Goal: Task Accomplishment & Management: Use online tool/utility

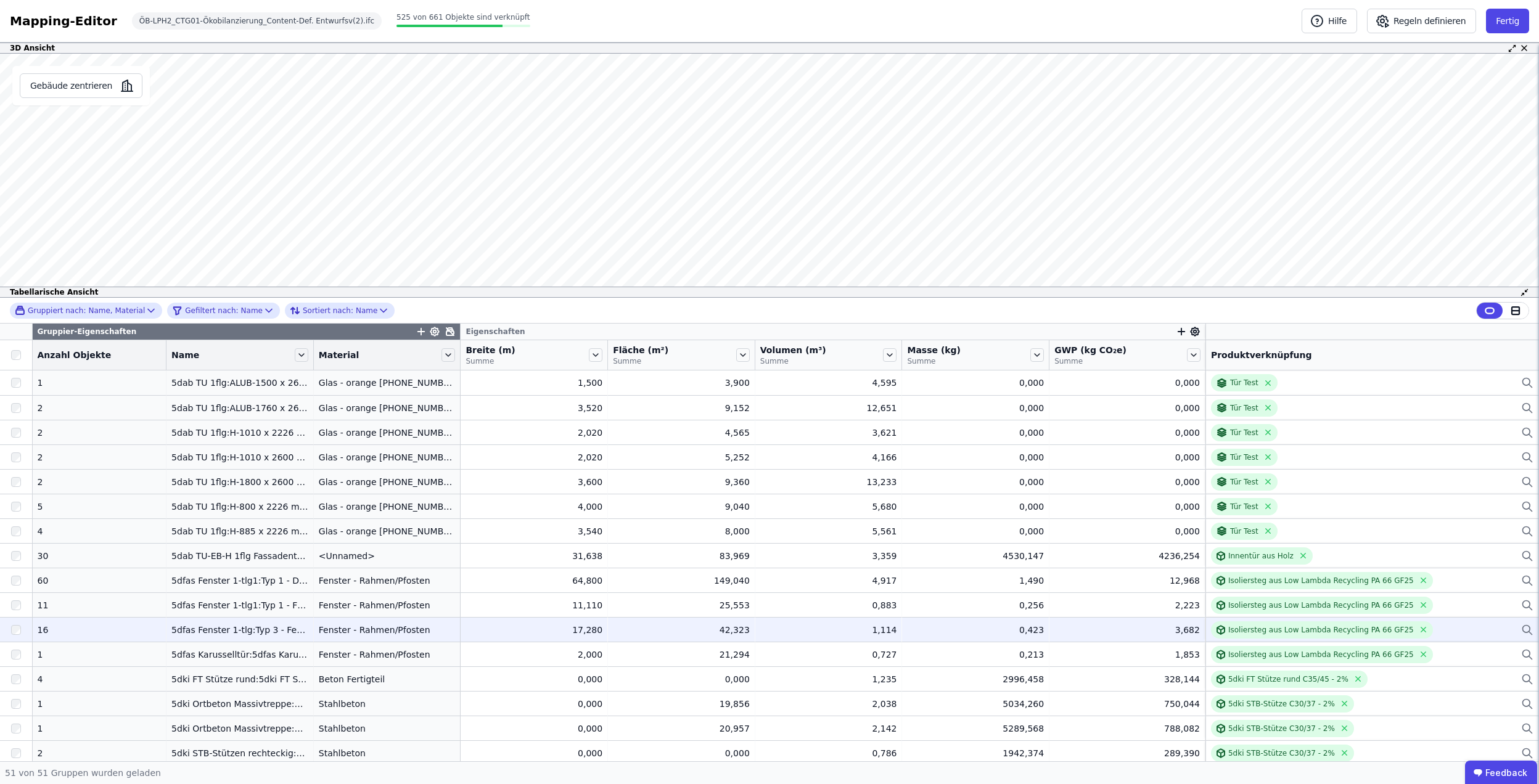
scroll to position [82, 0]
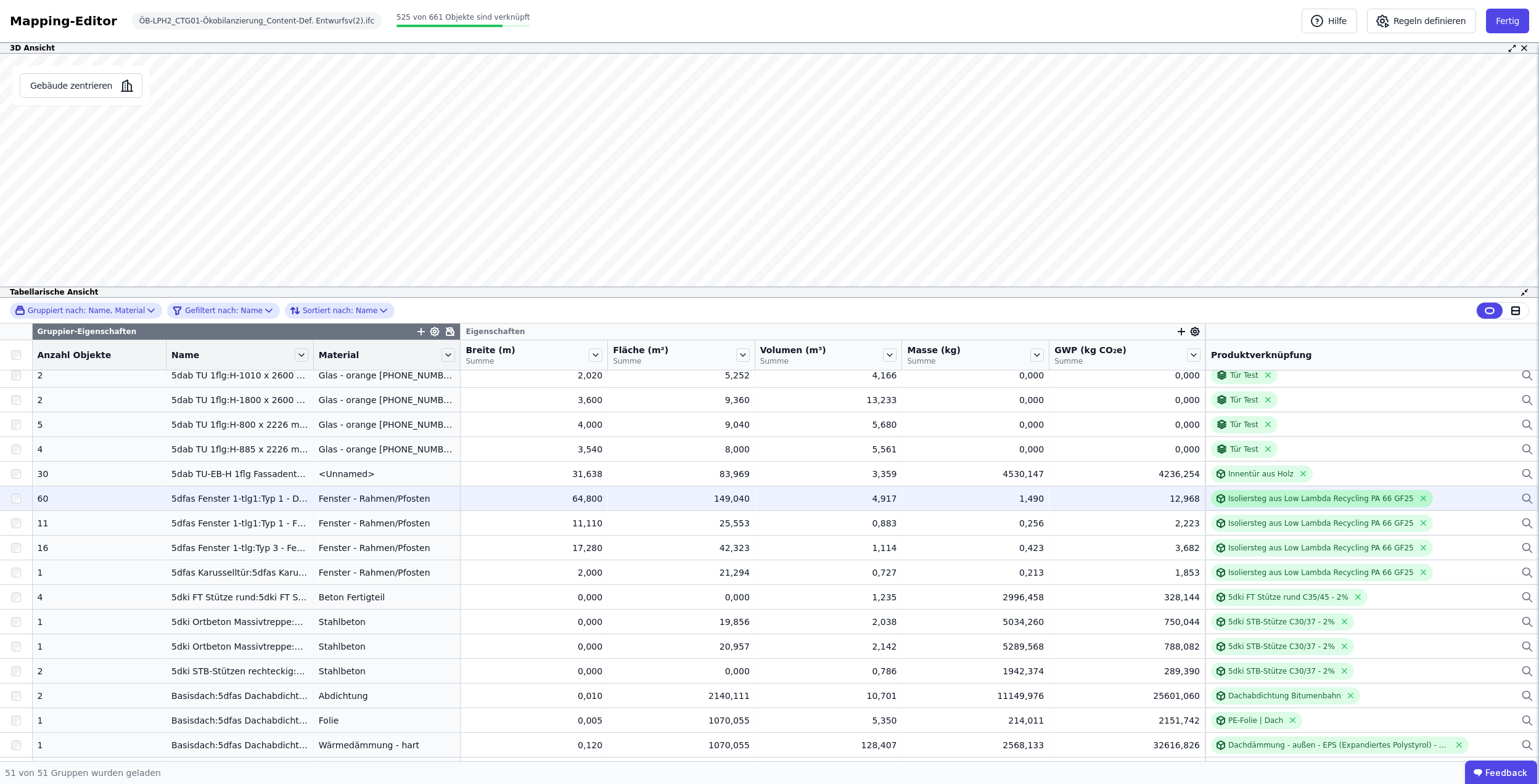
click at [1271, 504] on div "Isoliersteg aus Low Lambda Recycling PA 66 GF25" at bounding box center [1322, 499] width 222 height 18
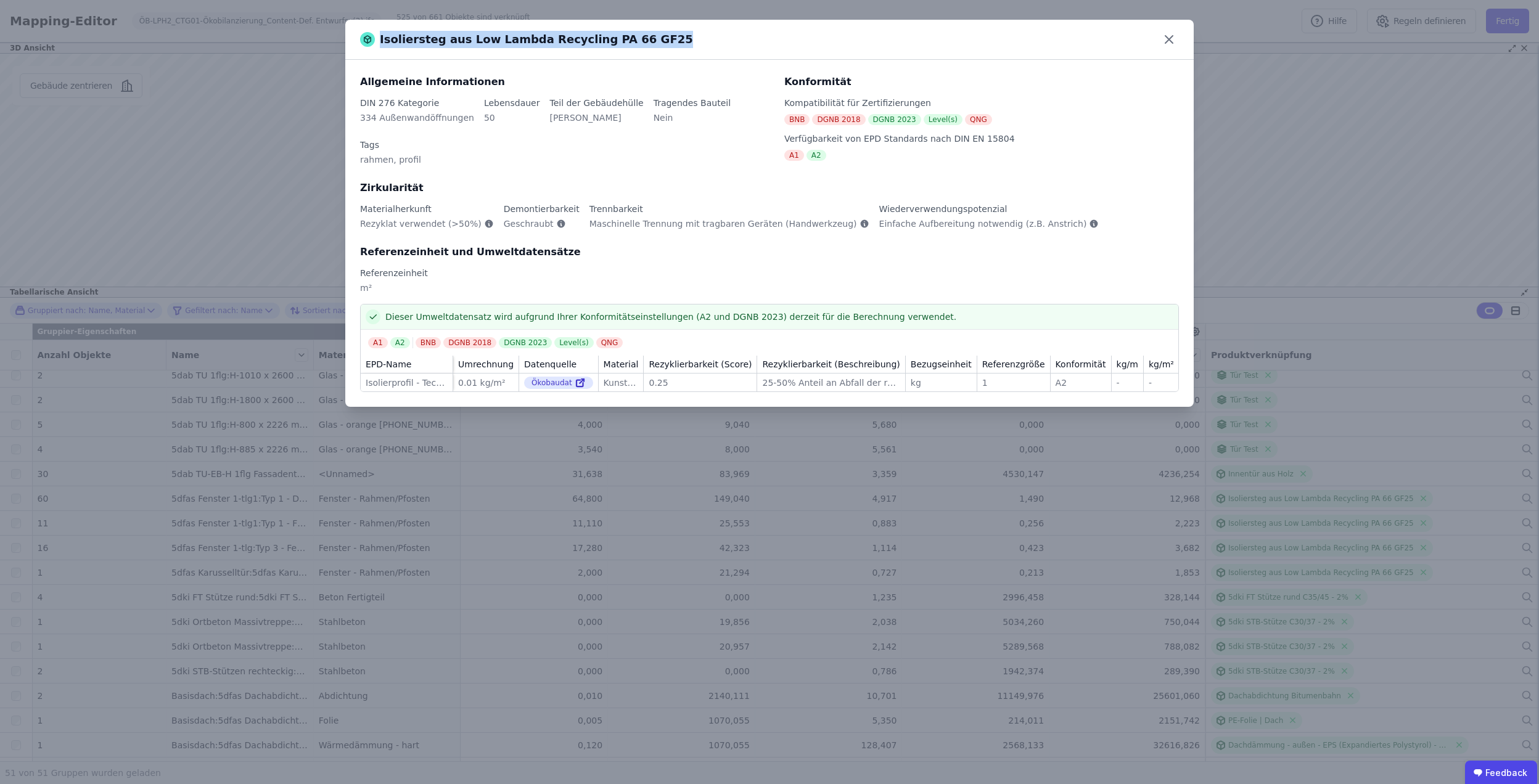
drag, startPoint x: 635, startPoint y: 43, endPoint x: 627, endPoint y: 44, distance: 8.1
click at [627, 44] on div "Isoliersteg aus Low Lambda Recycling PA 66 GF25" at bounding box center [770, 39] width 849 height 40
copy div "Isoliersteg aus Low Lambda Recycling PA 66 GF25"
click at [1182, 42] on div "Isoliersteg aus Low Lambda Recycling PA 66 GF25" at bounding box center [770, 39] width 849 height 40
click at [1171, 38] on icon at bounding box center [1170, 40] width 8 height 8
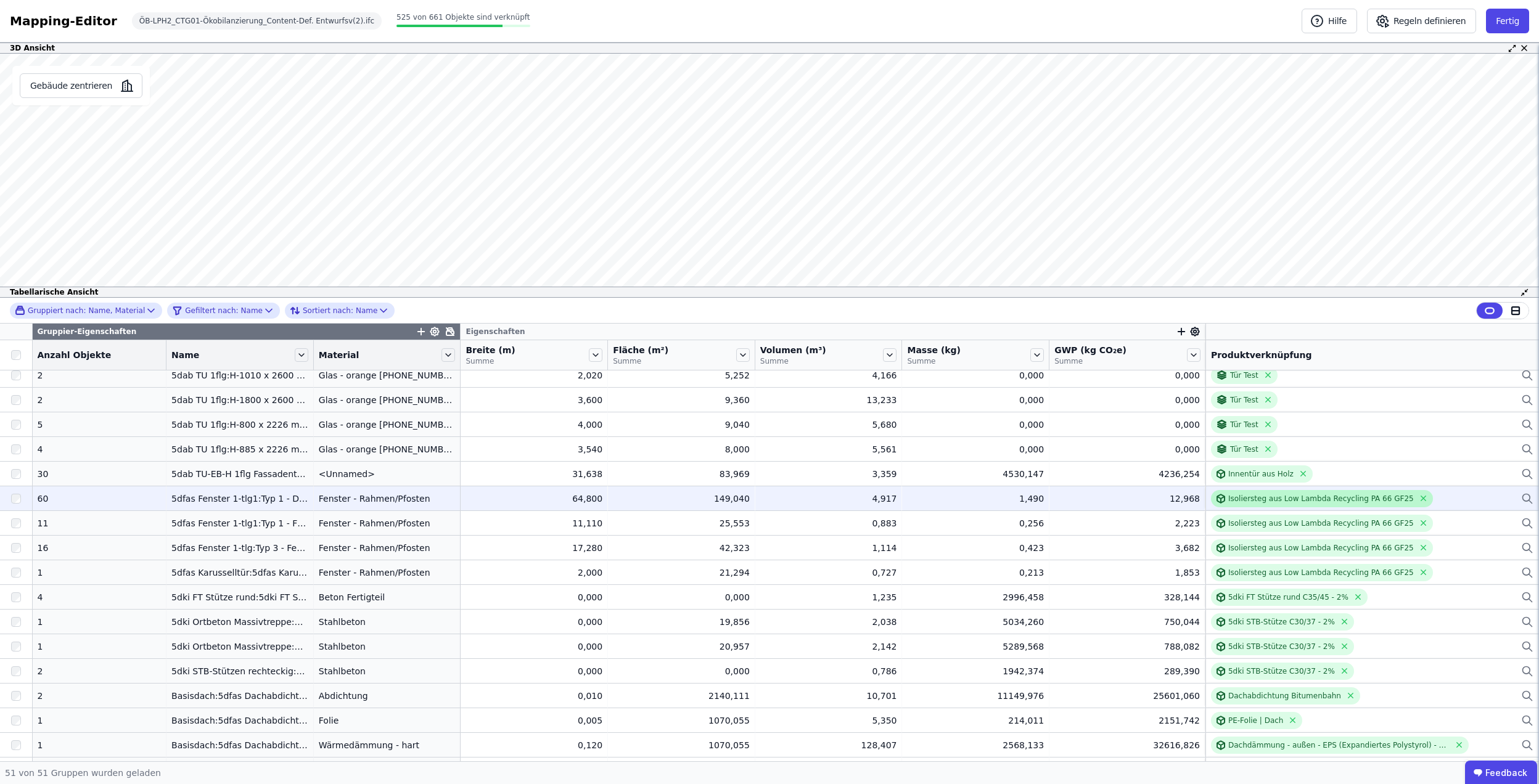
click at [1296, 501] on div "Isoliersteg aus Low Lambda Recycling PA 66 GF25" at bounding box center [1322, 499] width 186 height 10
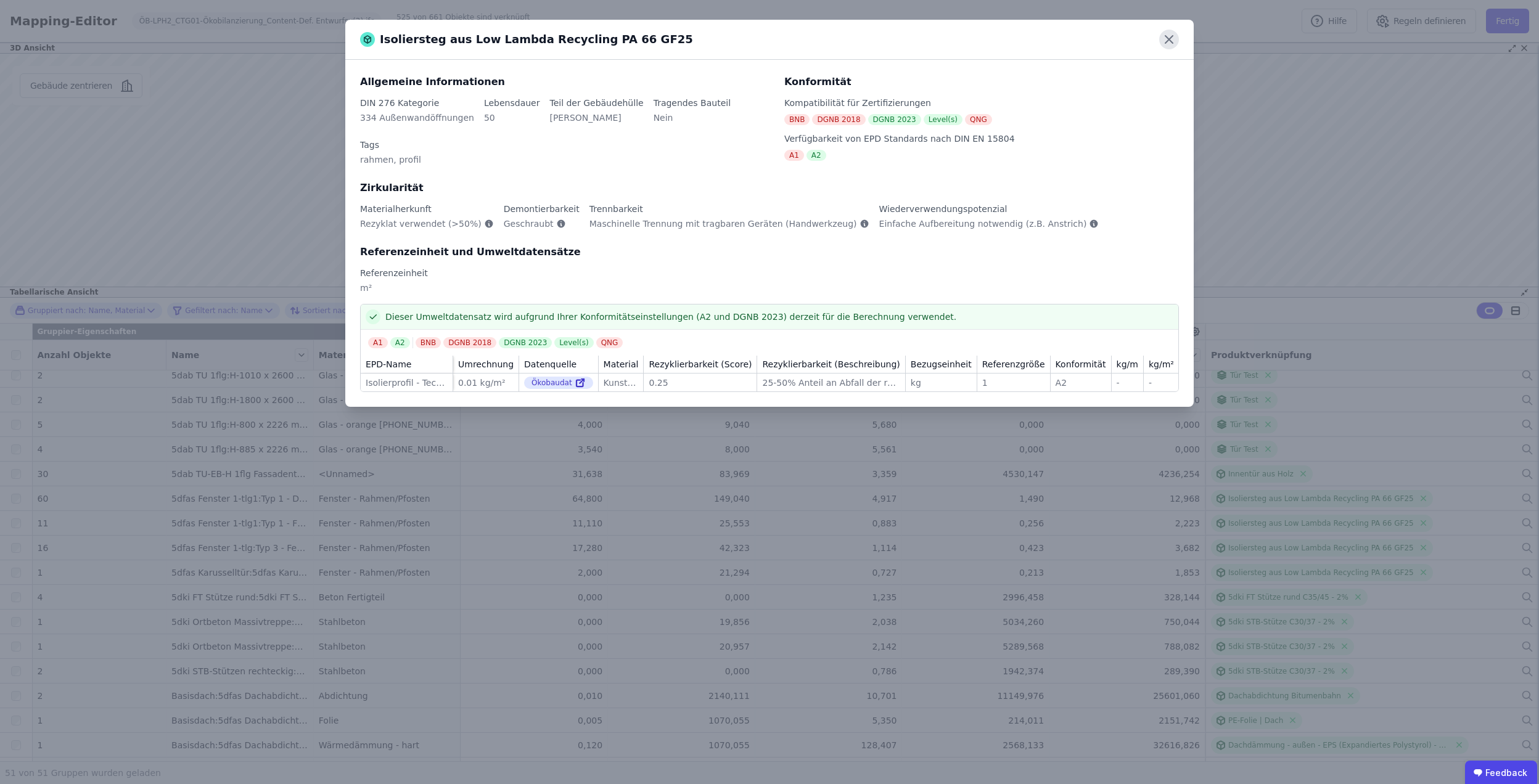
click at [1174, 36] on icon at bounding box center [1169, 39] width 20 height 20
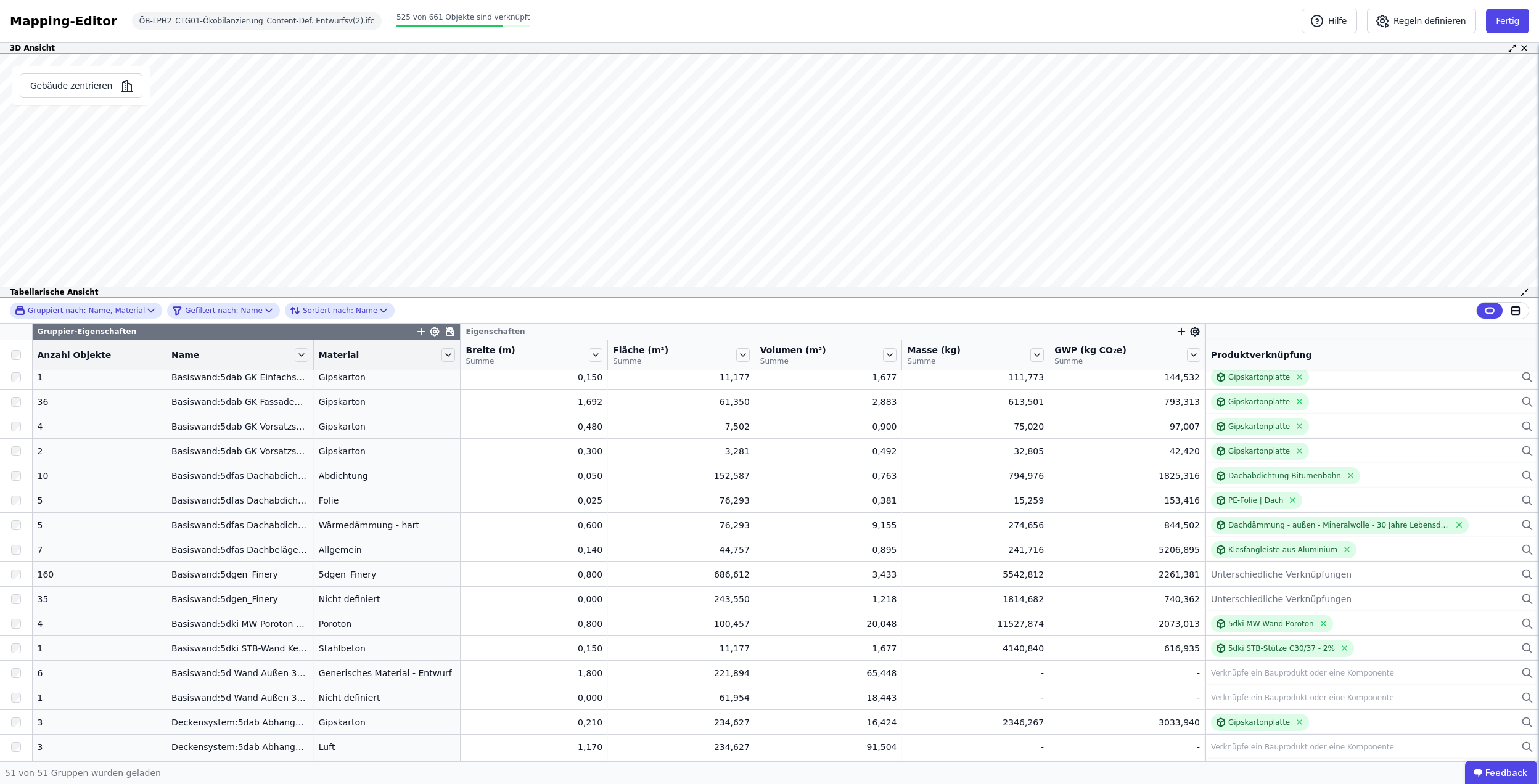
scroll to position [576, 0]
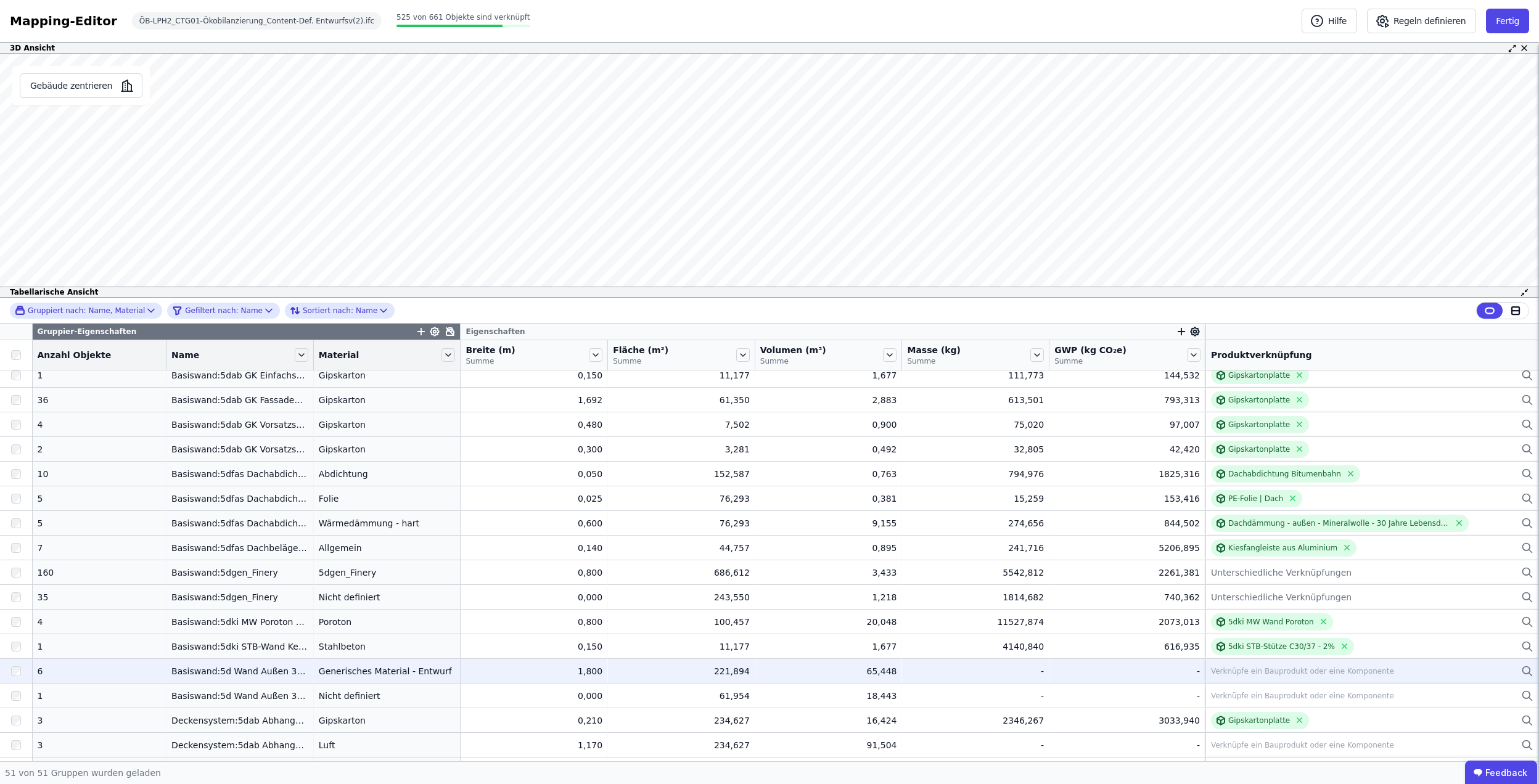
click at [1266, 666] on div "Verknüpfe ein Bauprodukt oder eine Komponente" at bounding box center [1372, 670] width 322 height 15
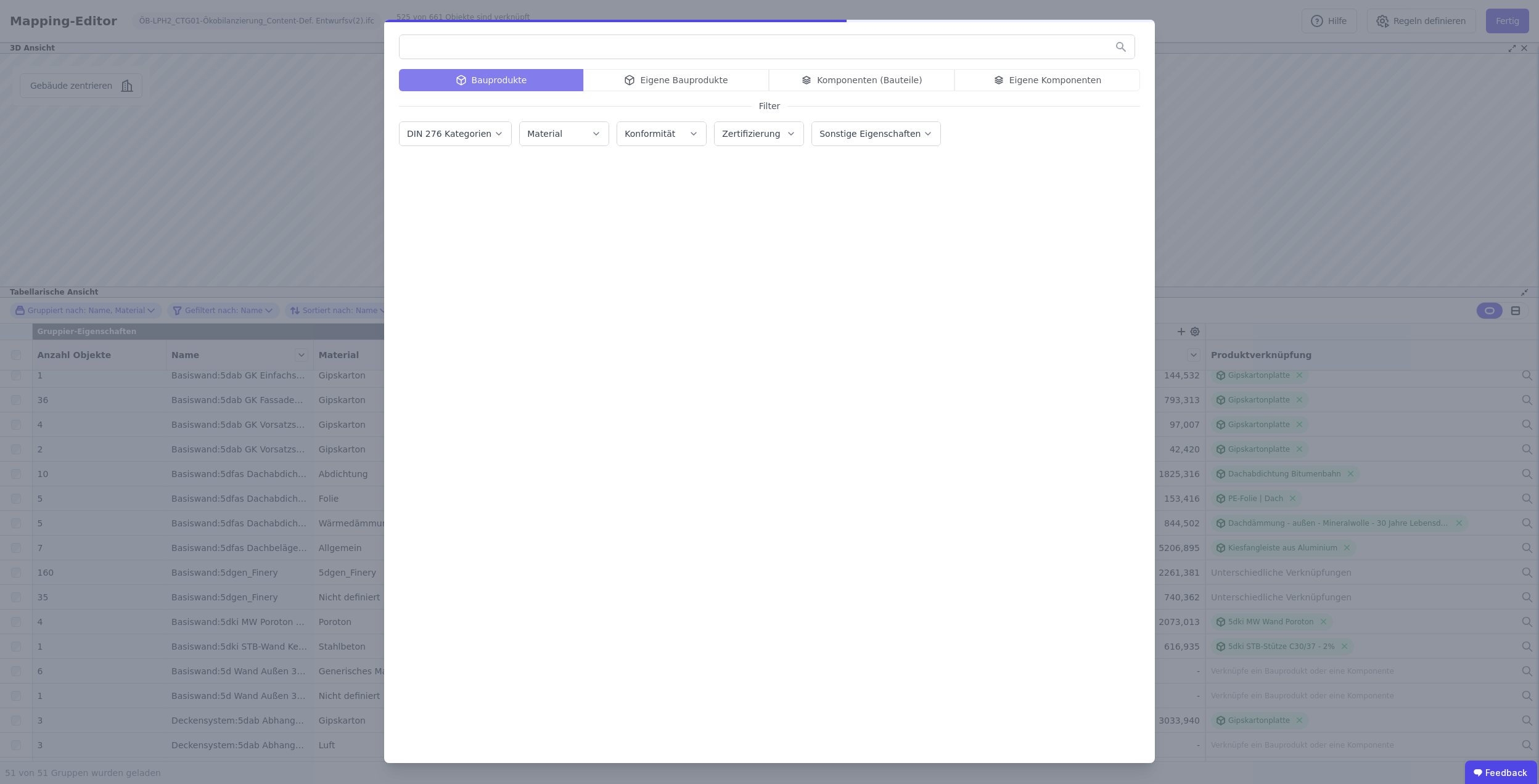
click at [593, 46] on input "text" at bounding box center [767, 47] width 735 height 23
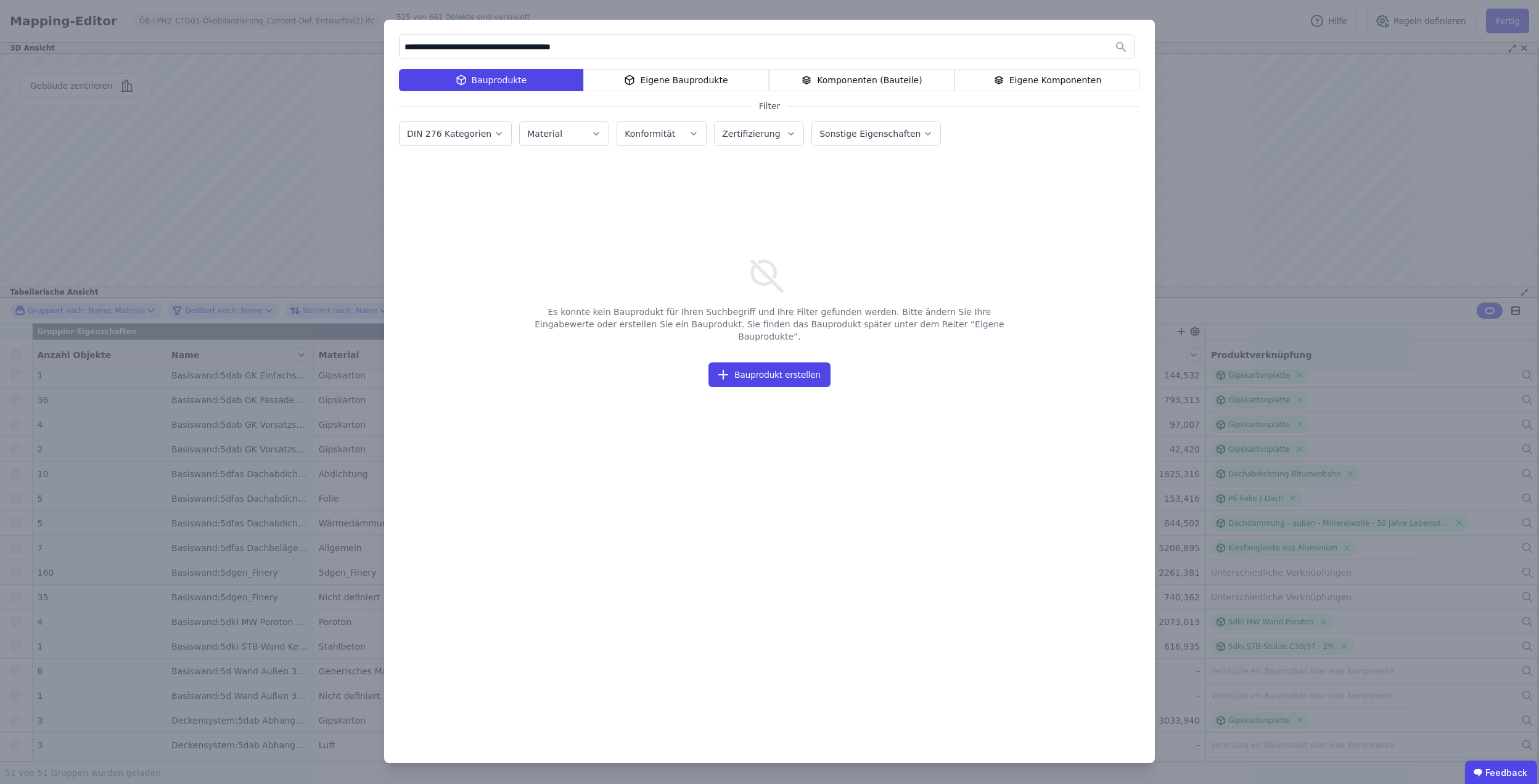
click at [610, 77] on div "Eigene Bauprodukte" at bounding box center [676, 80] width 186 height 23
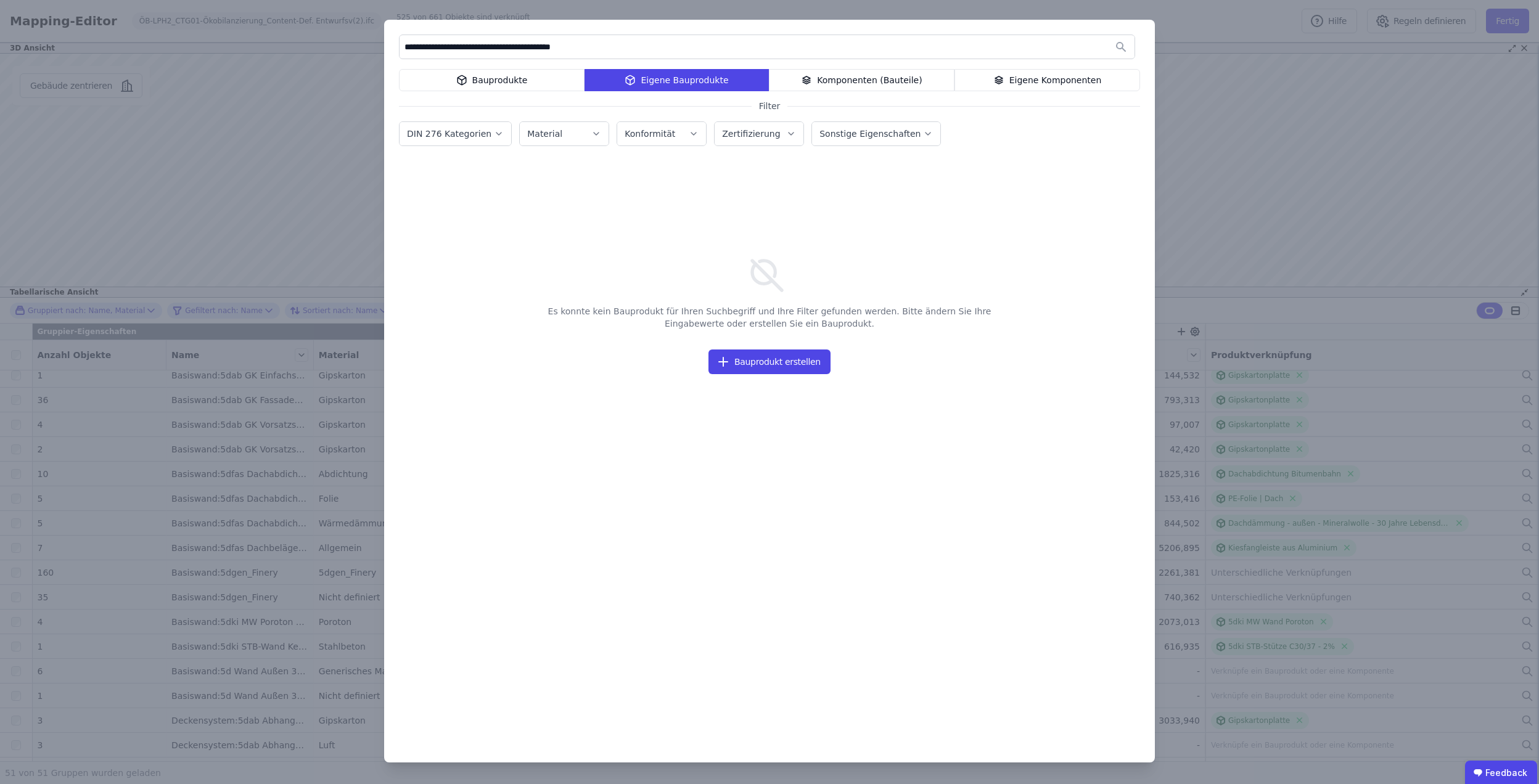
click at [829, 79] on div "Komponenten (Bauteile)" at bounding box center [862, 80] width 186 height 23
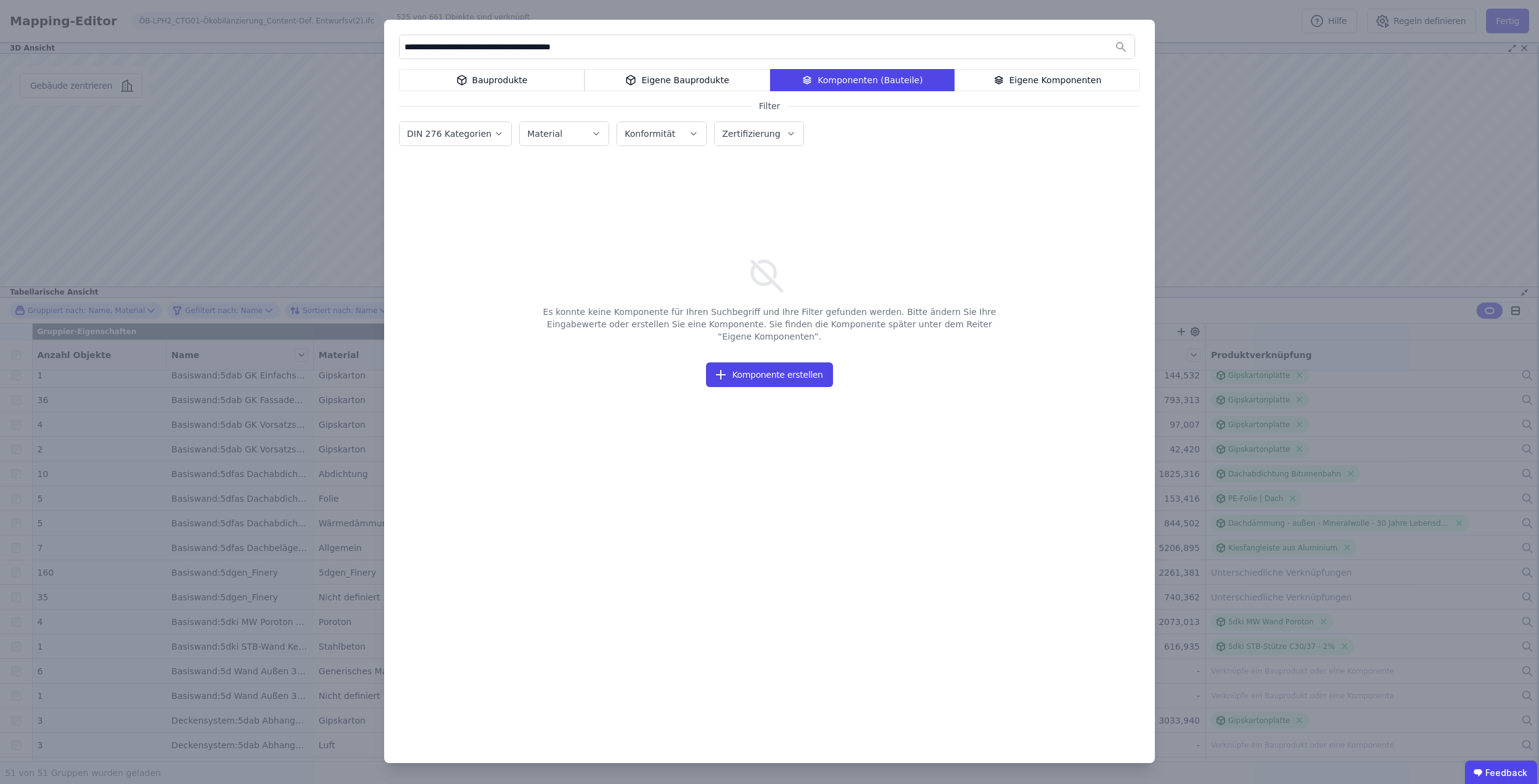
click at [987, 80] on div "Eigene Komponenten" at bounding box center [1048, 80] width 186 height 23
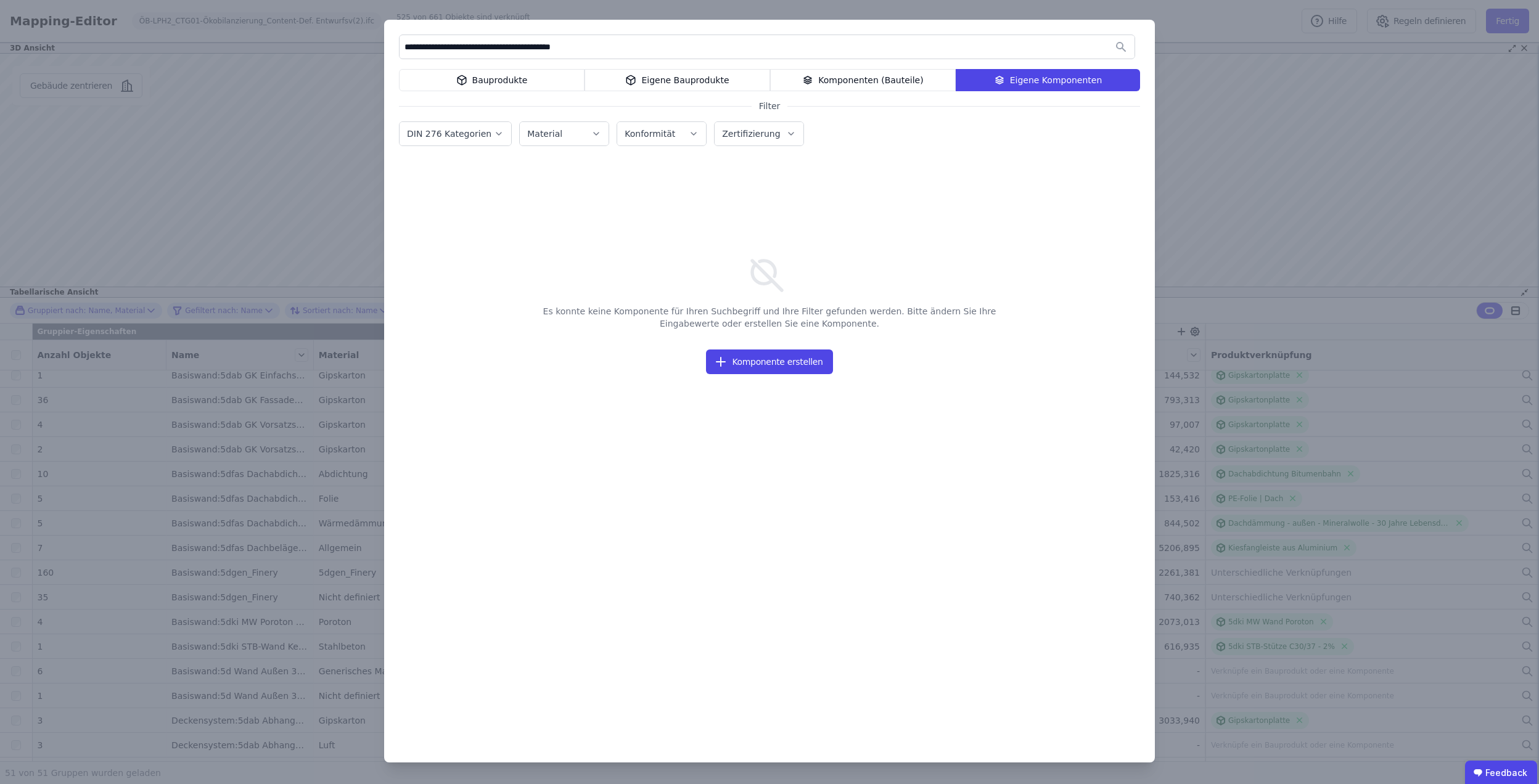
drag, startPoint x: 563, startPoint y: 46, endPoint x: 260, endPoint y: 41, distance: 303.0
click at [260, 41] on div "**********" at bounding box center [770, 392] width 1539 height 784
type input "****"
click at [1337, 357] on div "**** Bauprodukte Eigene Bauprodukte Komponenten (Bauteile) Eigene Komponenten F…" at bounding box center [770, 392] width 1539 height 784
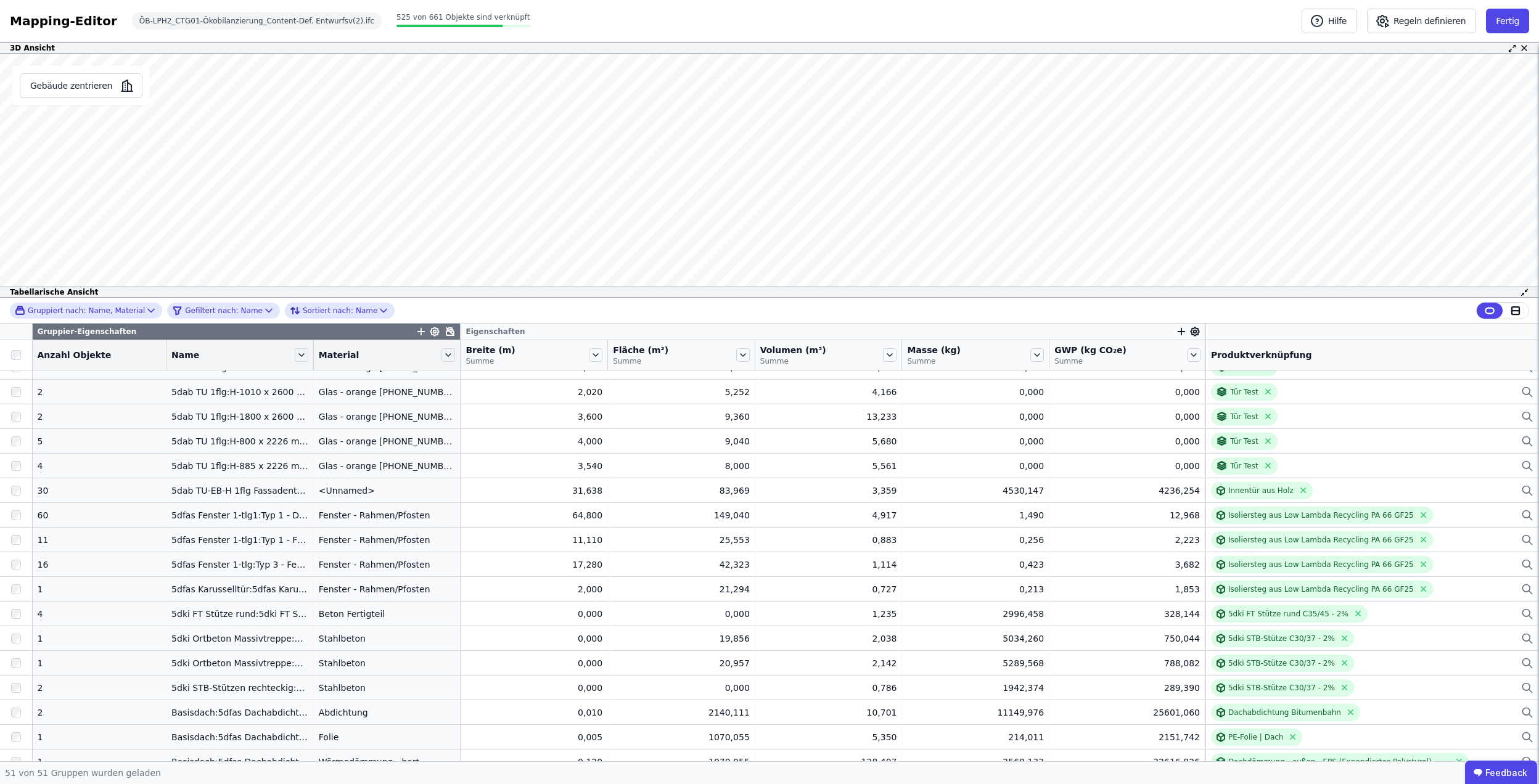
scroll to position [46, 0]
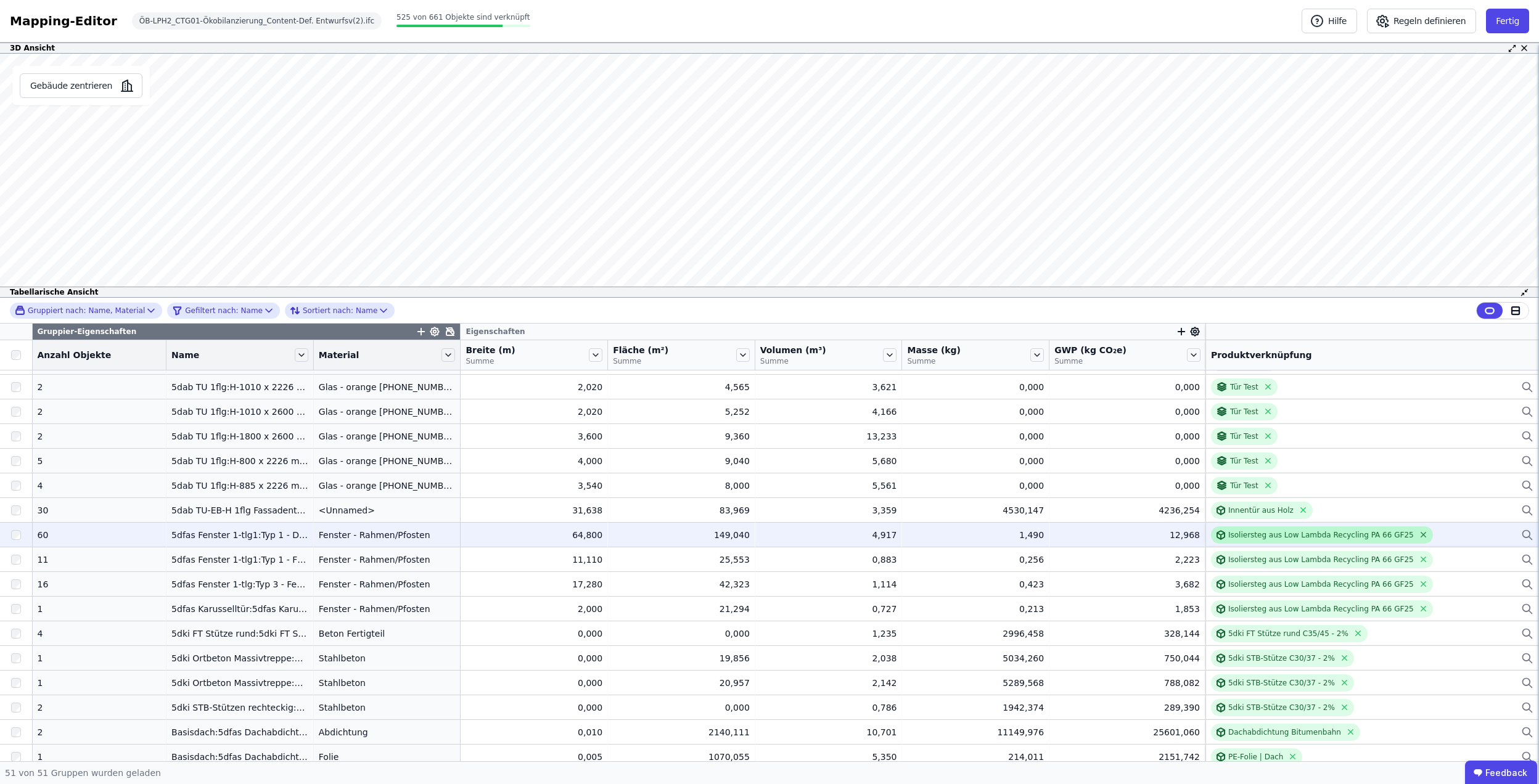
click at [1419, 533] on icon at bounding box center [1422, 534] width 9 height 9
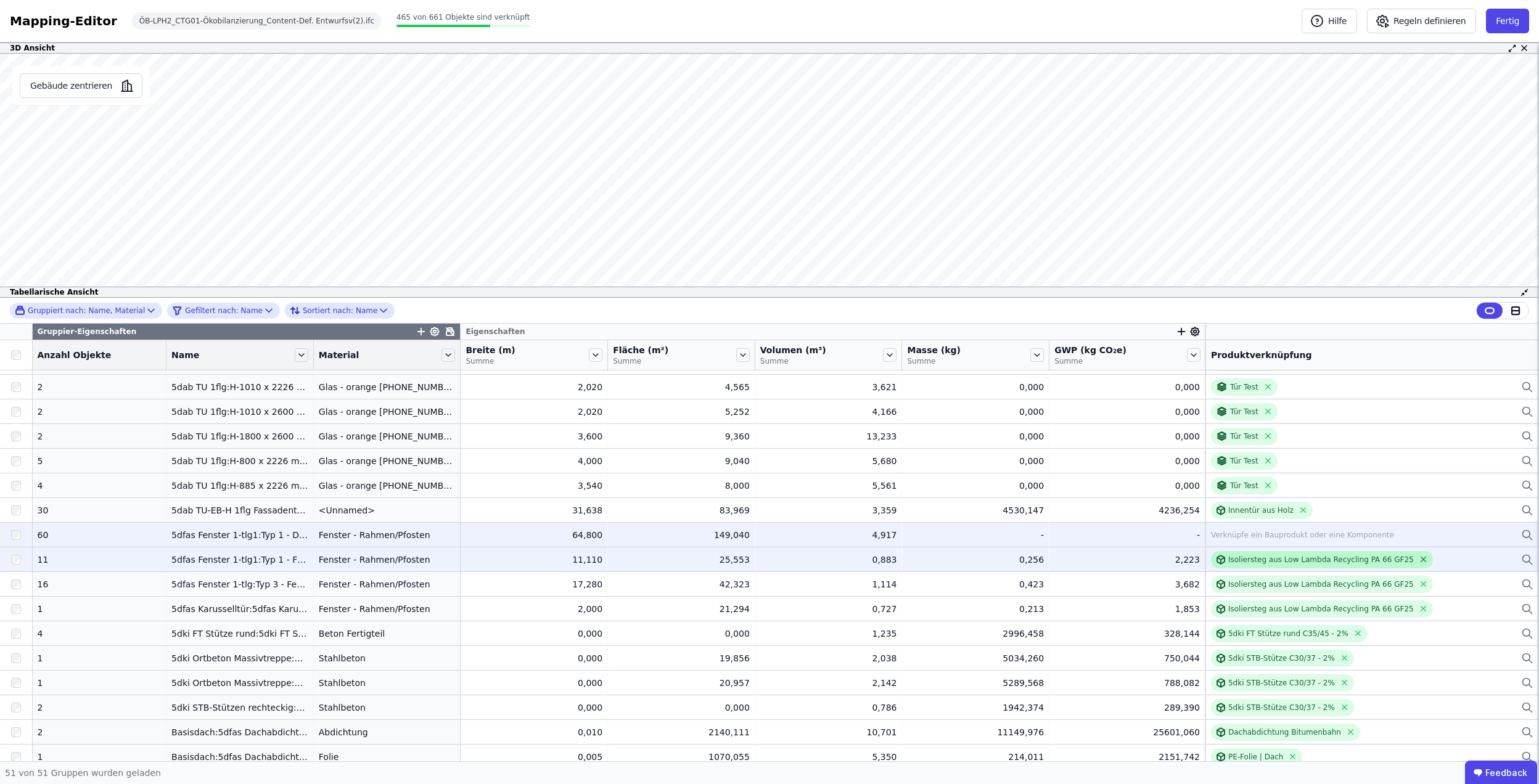
click at [1419, 557] on icon at bounding box center [1422, 559] width 9 height 9
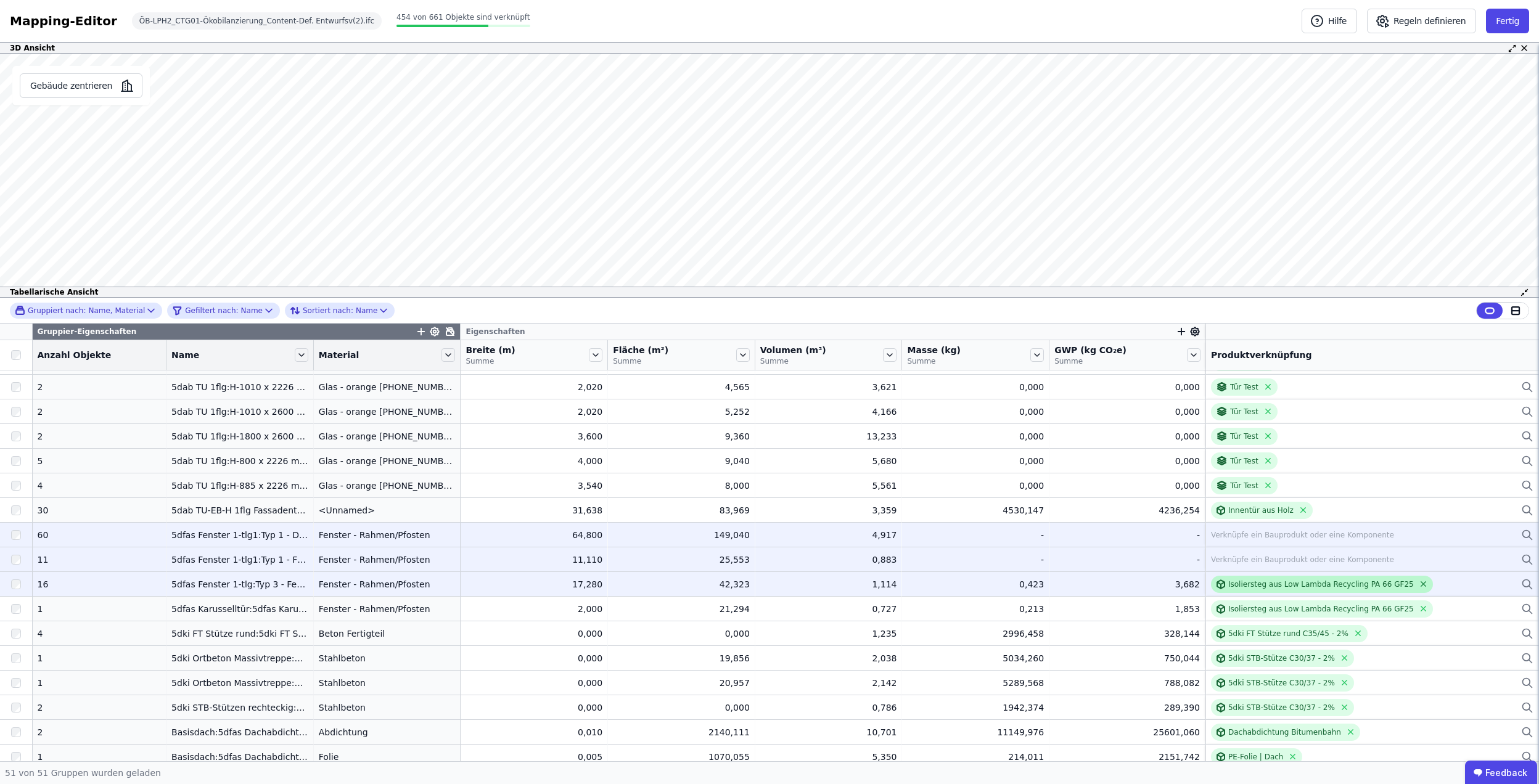
click at [1419, 582] on icon at bounding box center [1422, 583] width 9 height 9
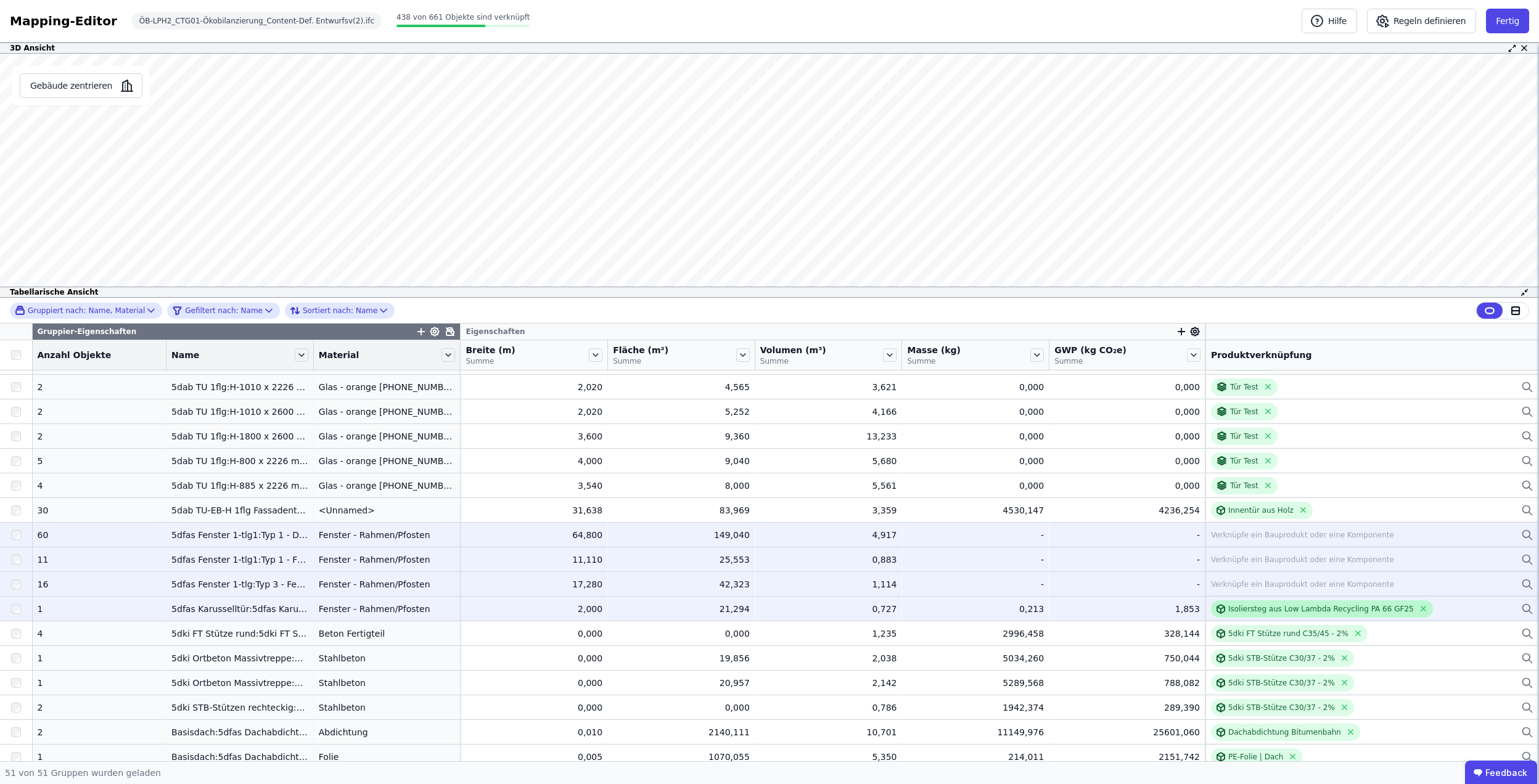
click at [1386, 602] on div "Isoliersteg aus Low Lambda Recycling PA 66 GF25" at bounding box center [1322, 610] width 222 height 18
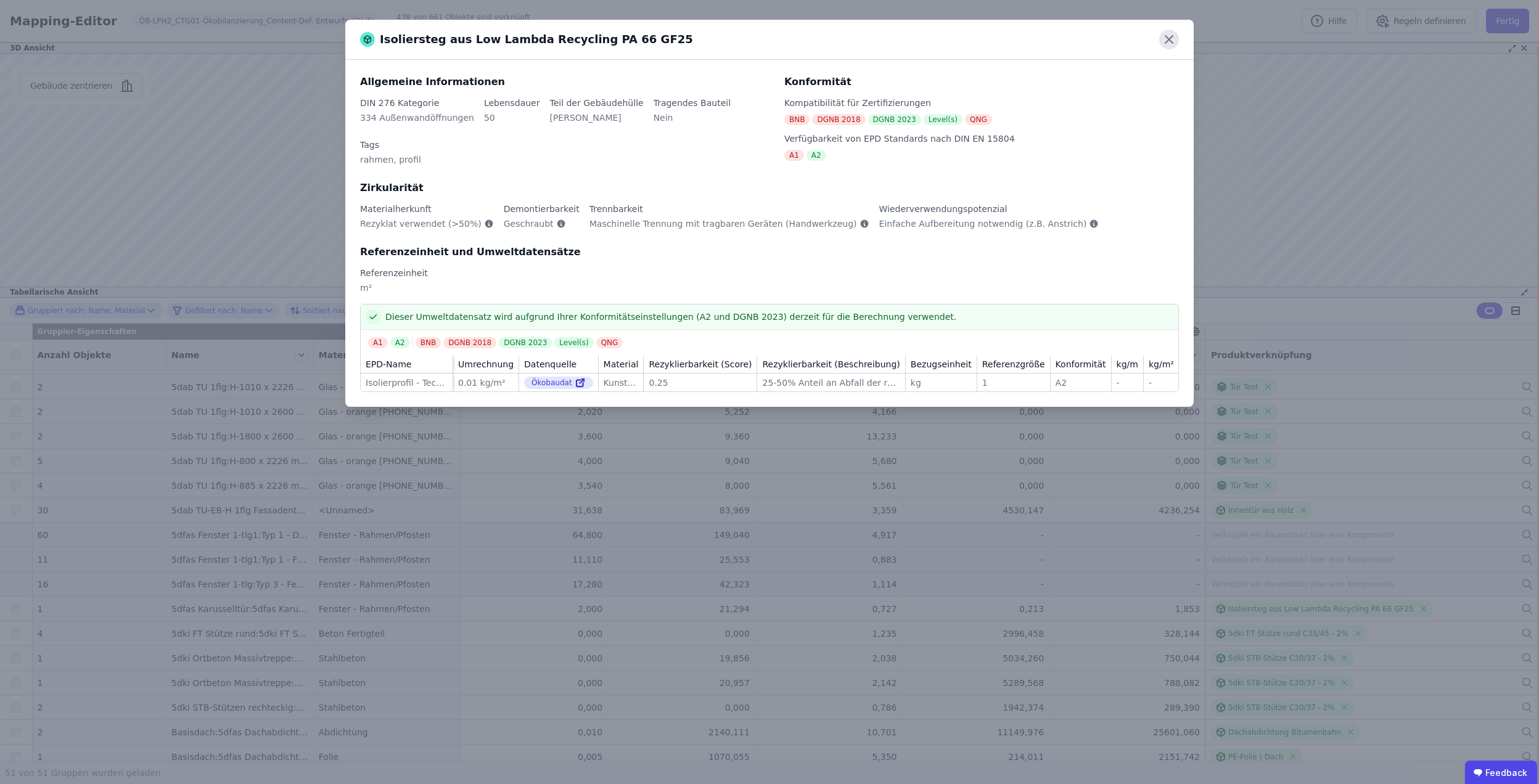
click at [1166, 41] on icon at bounding box center [1169, 39] width 20 height 20
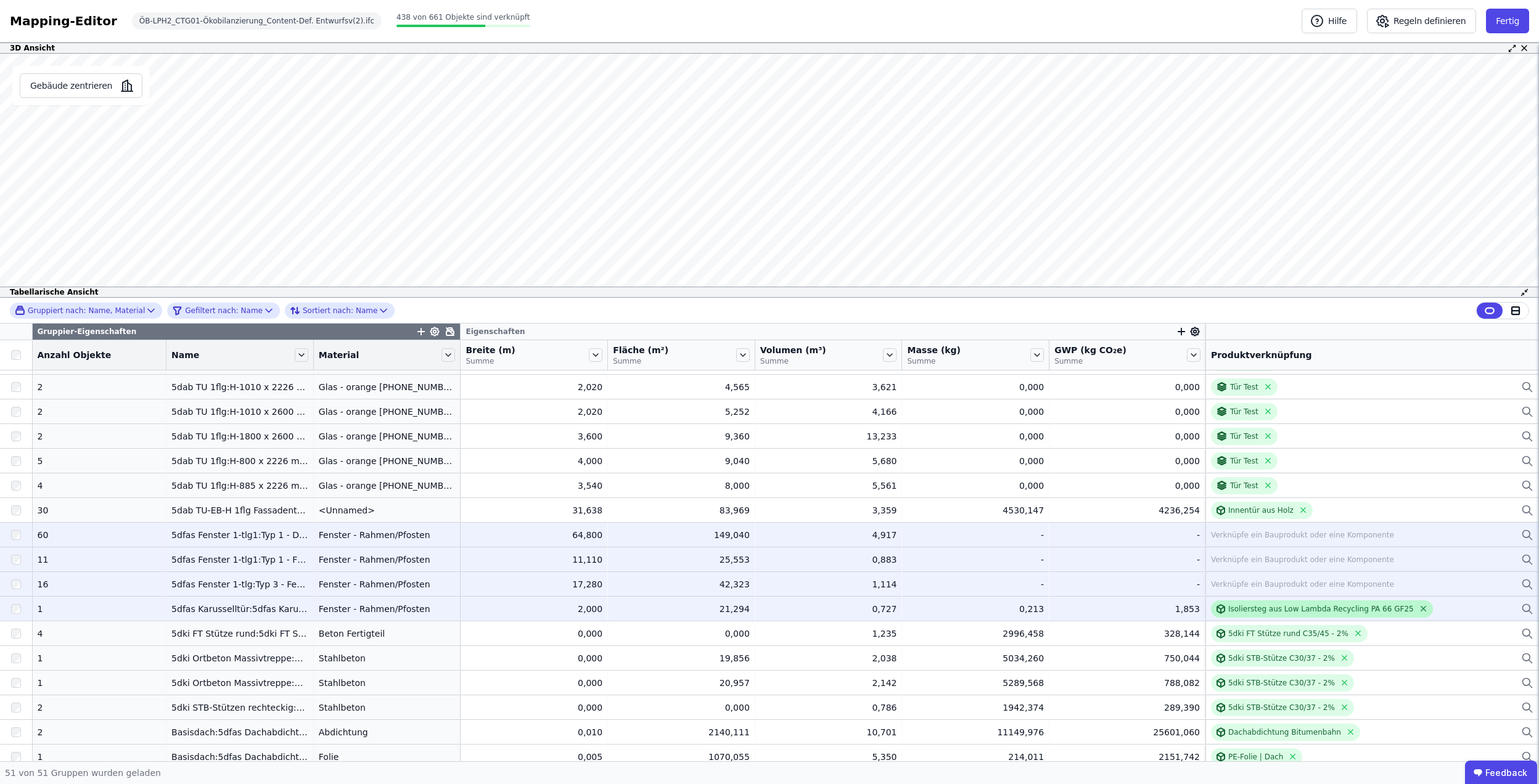
click at [1419, 607] on icon at bounding box center [1422, 608] width 9 height 9
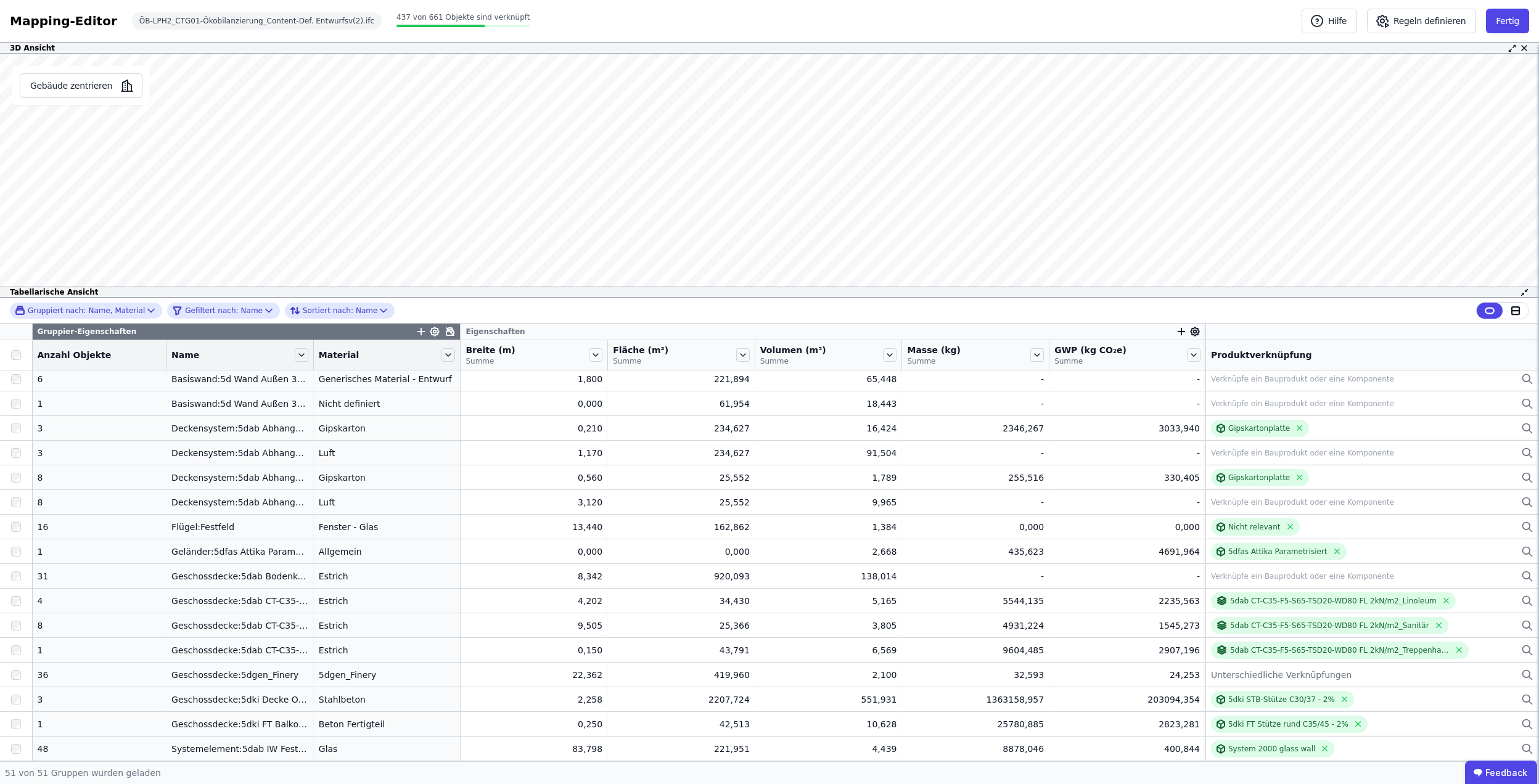
scroll to position [0, 0]
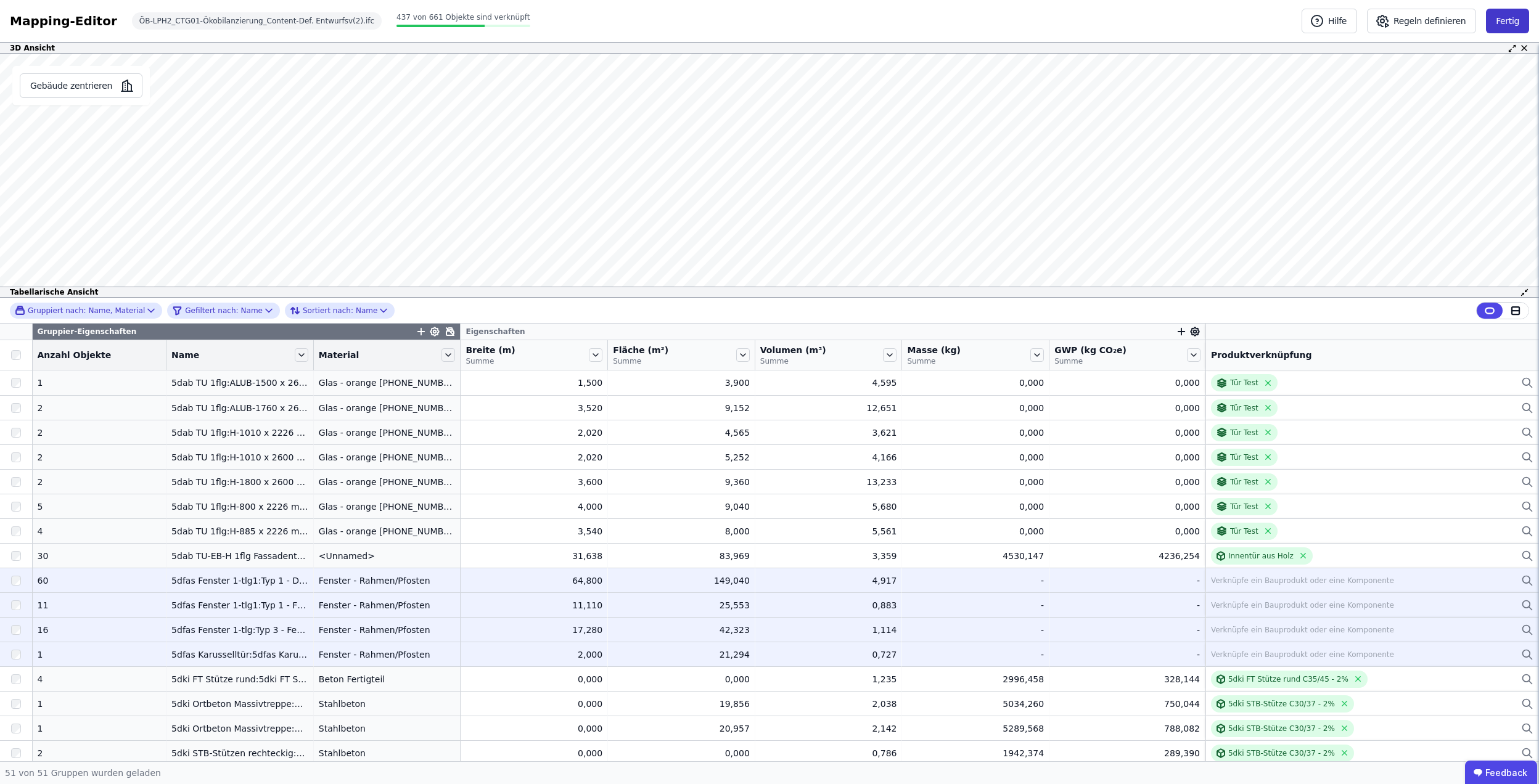
click at [1514, 11] on button "Fertig" at bounding box center [1508, 21] width 43 height 24
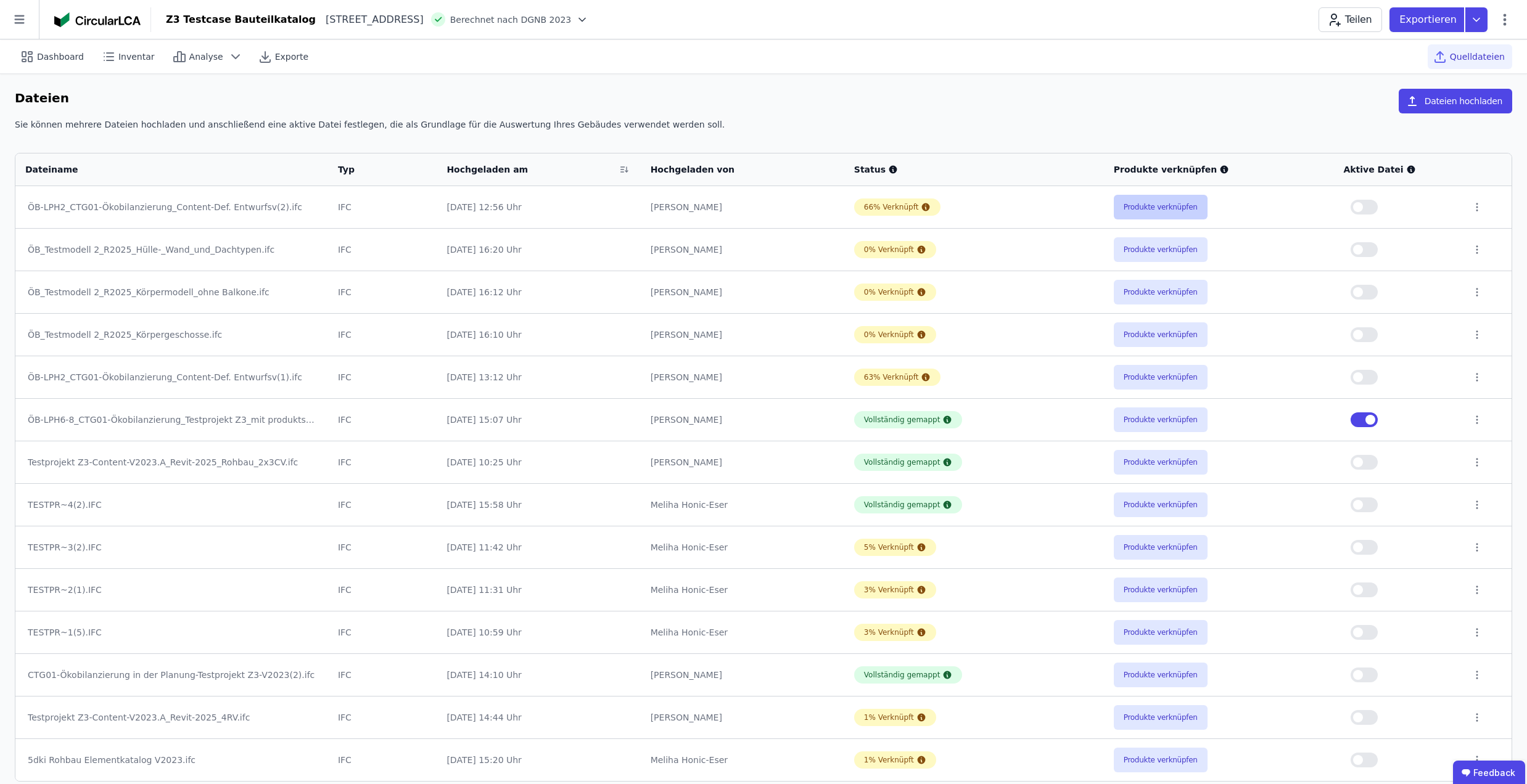
click at [1143, 217] on button "Produkte verknüpfen" at bounding box center [1161, 207] width 94 height 24
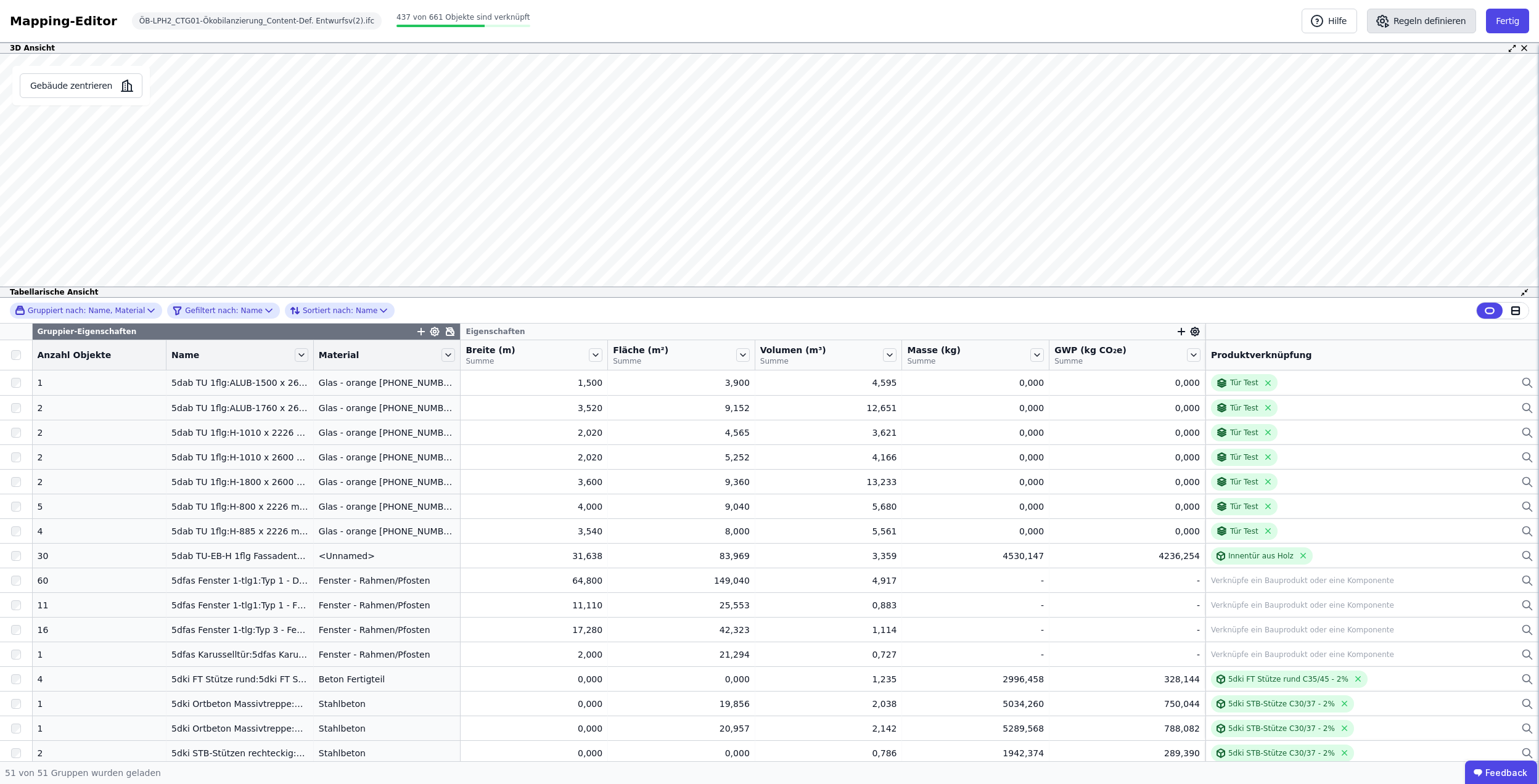
click at [1390, 21] on icon "button" at bounding box center [1382, 21] width 15 height 15
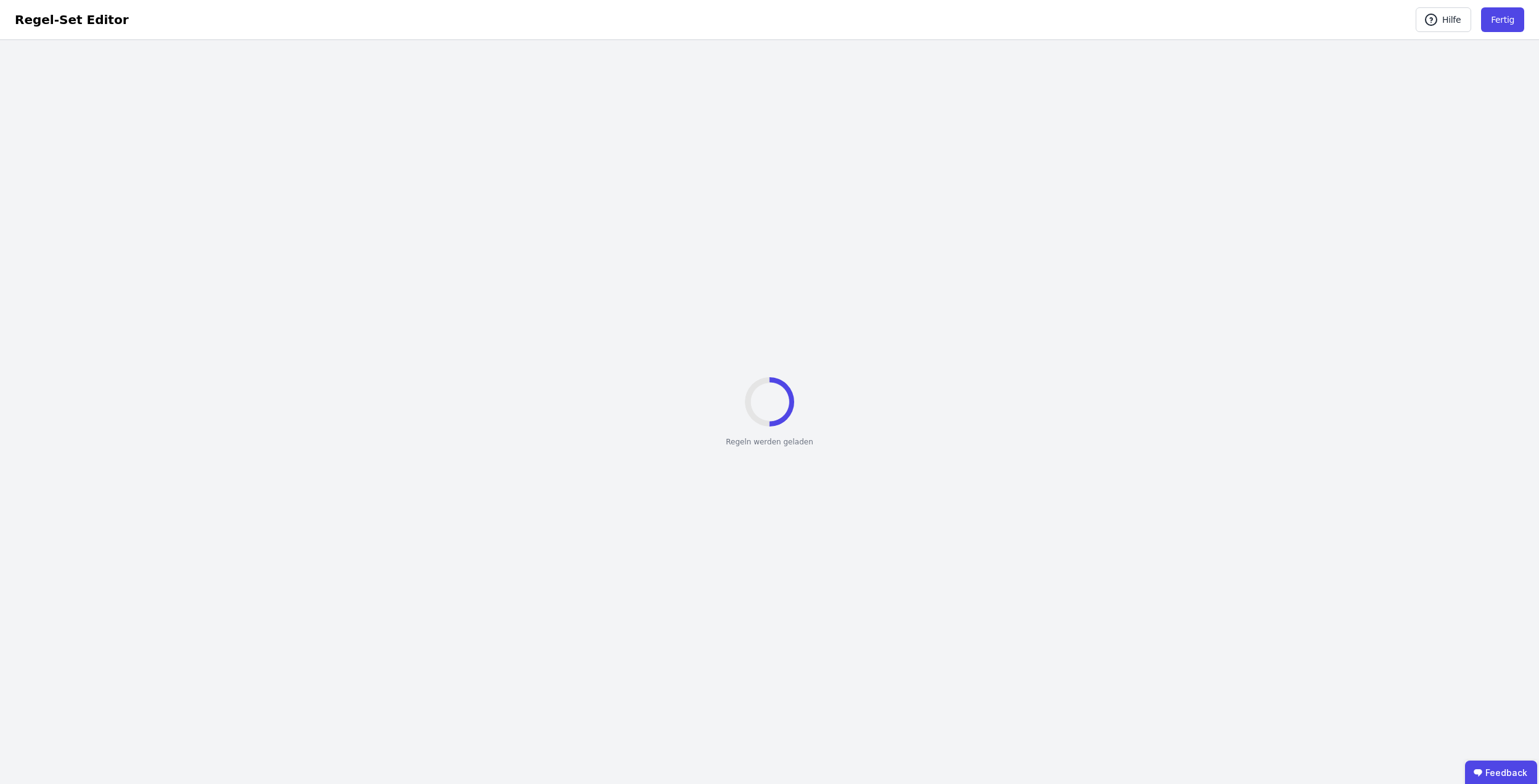
select select "**********"
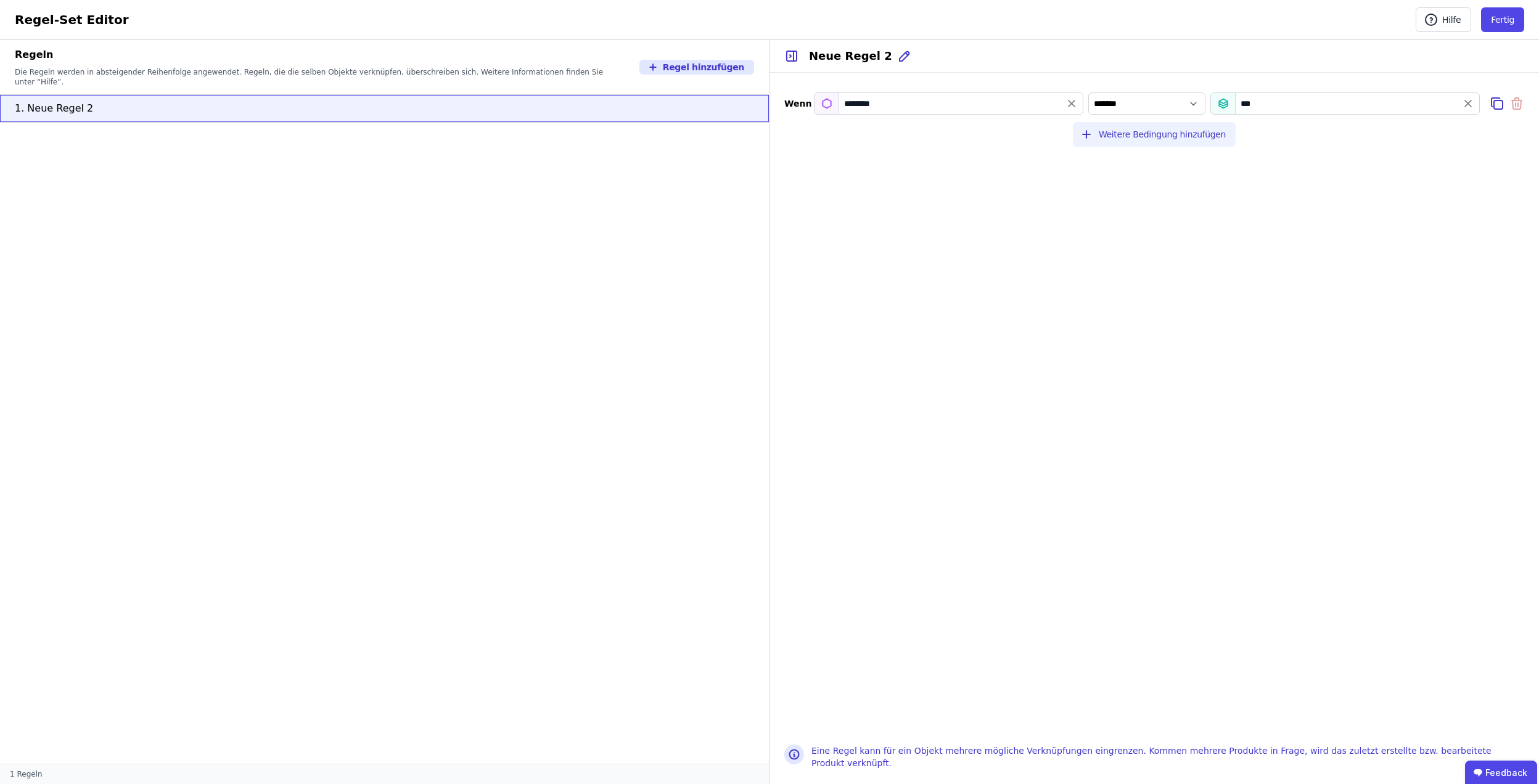
click at [1116, 138] on button "Weitere Bedingung hinzufügen" at bounding box center [1154, 134] width 163 height 24
click at [1292, 141] on input "value" at bounding box center [1345, 135] width 268 height 23
type input "****"
click at [1308, 170] on div "“eeww” verwenden Enter drücken" at bounding box center [1297, 161] width 172 height 23
click at [1516, 139] on icon at bounding box center [1516, 135] width 15 height 15
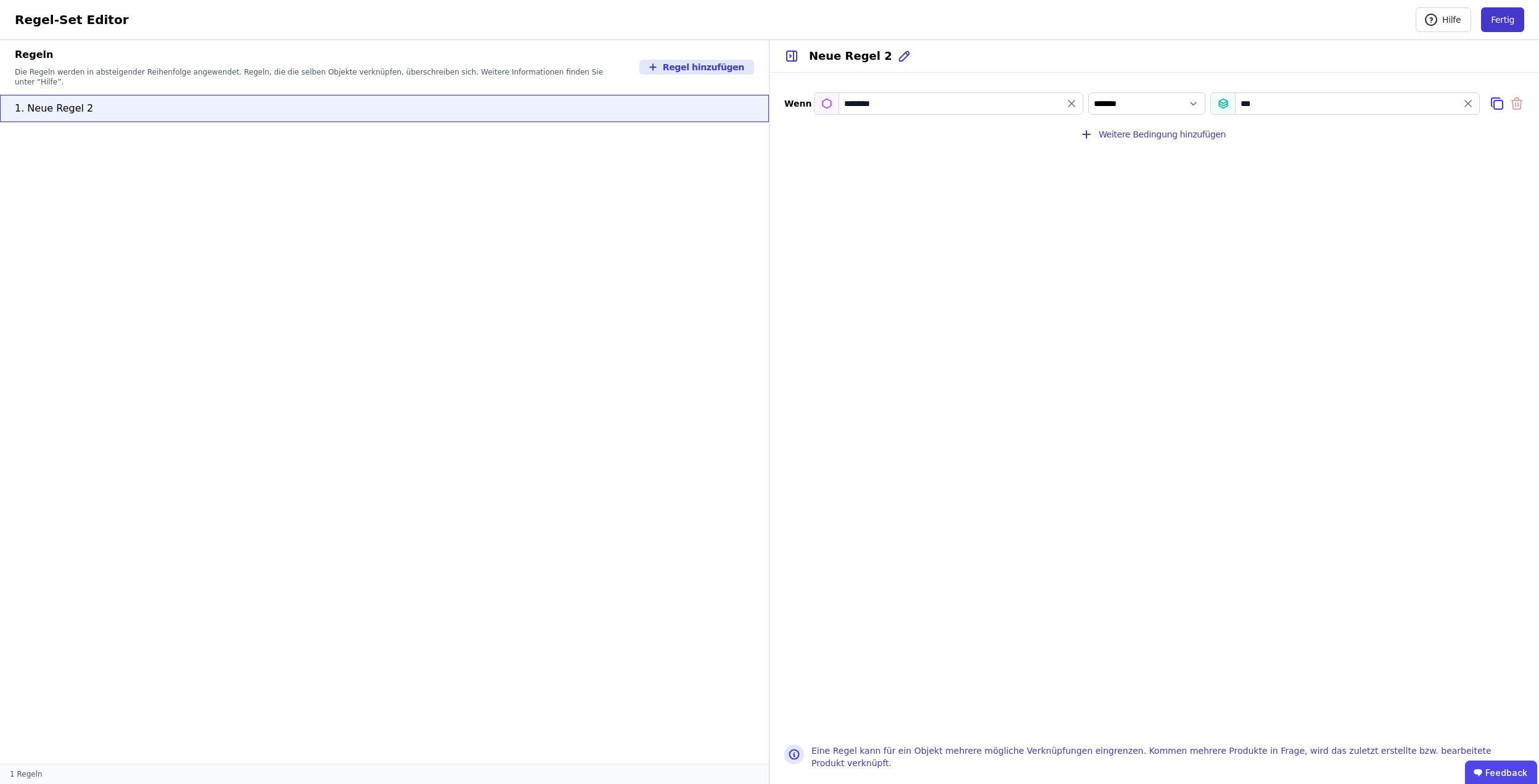
click at [1504, 18] on button "Fertig" at bounding box center [1503, 20] width 43 height 24
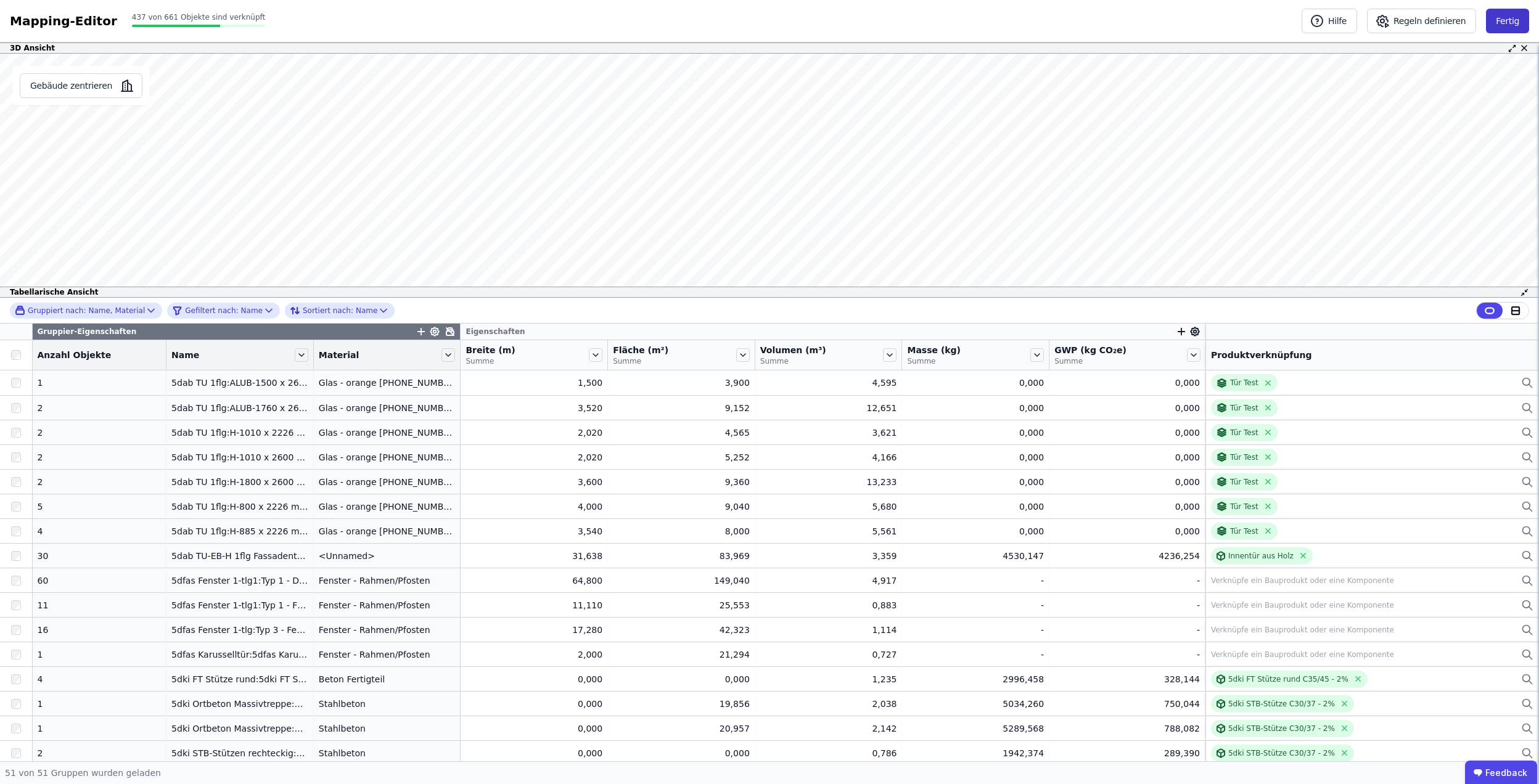
click at [1497, 23] on button "Fertig" at bounding box center [1508, 21] width 43 height 24
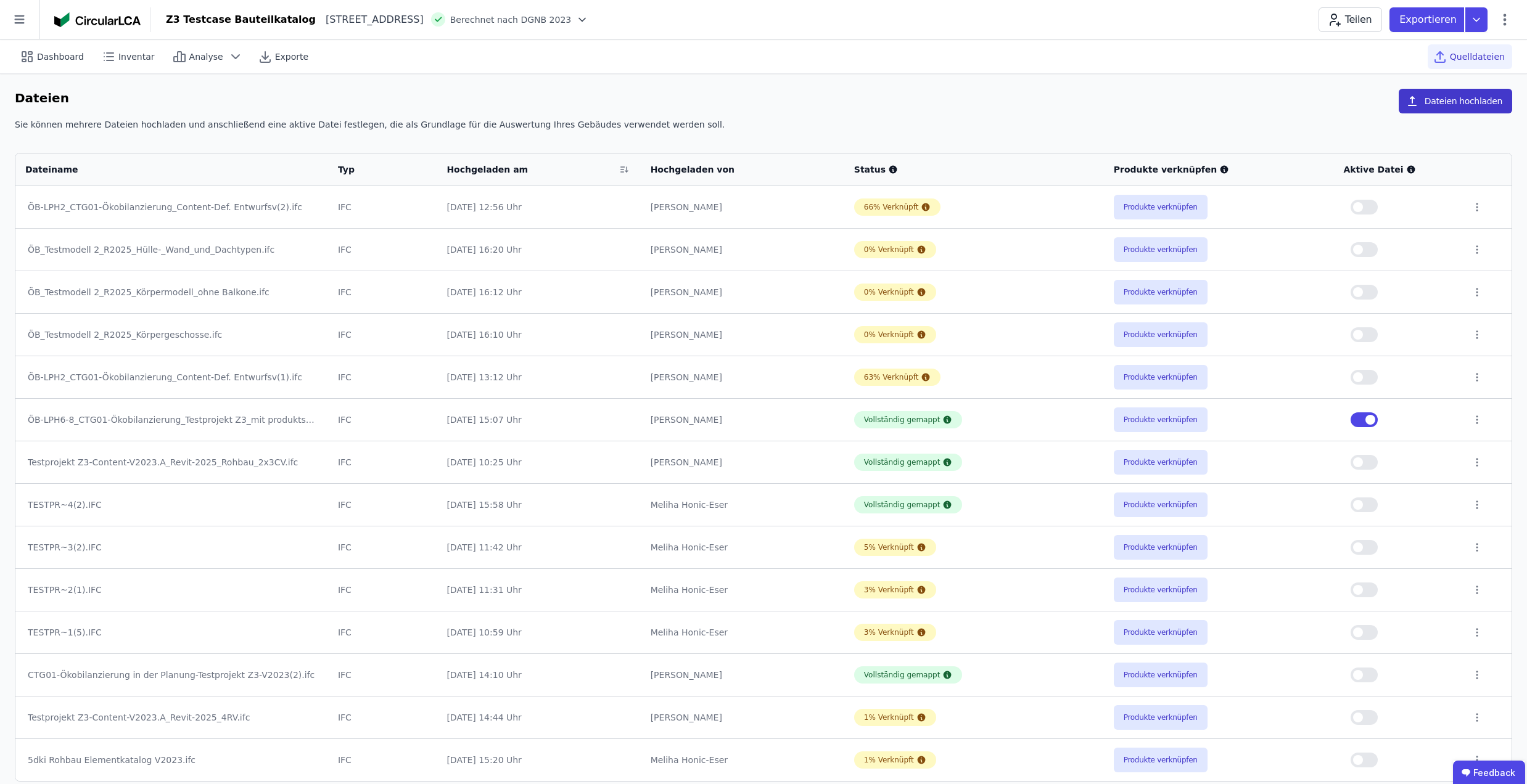
click at [1426, 104] on button "Dateien hochladen" at bounding box center [1456, 101] width 114 height 24
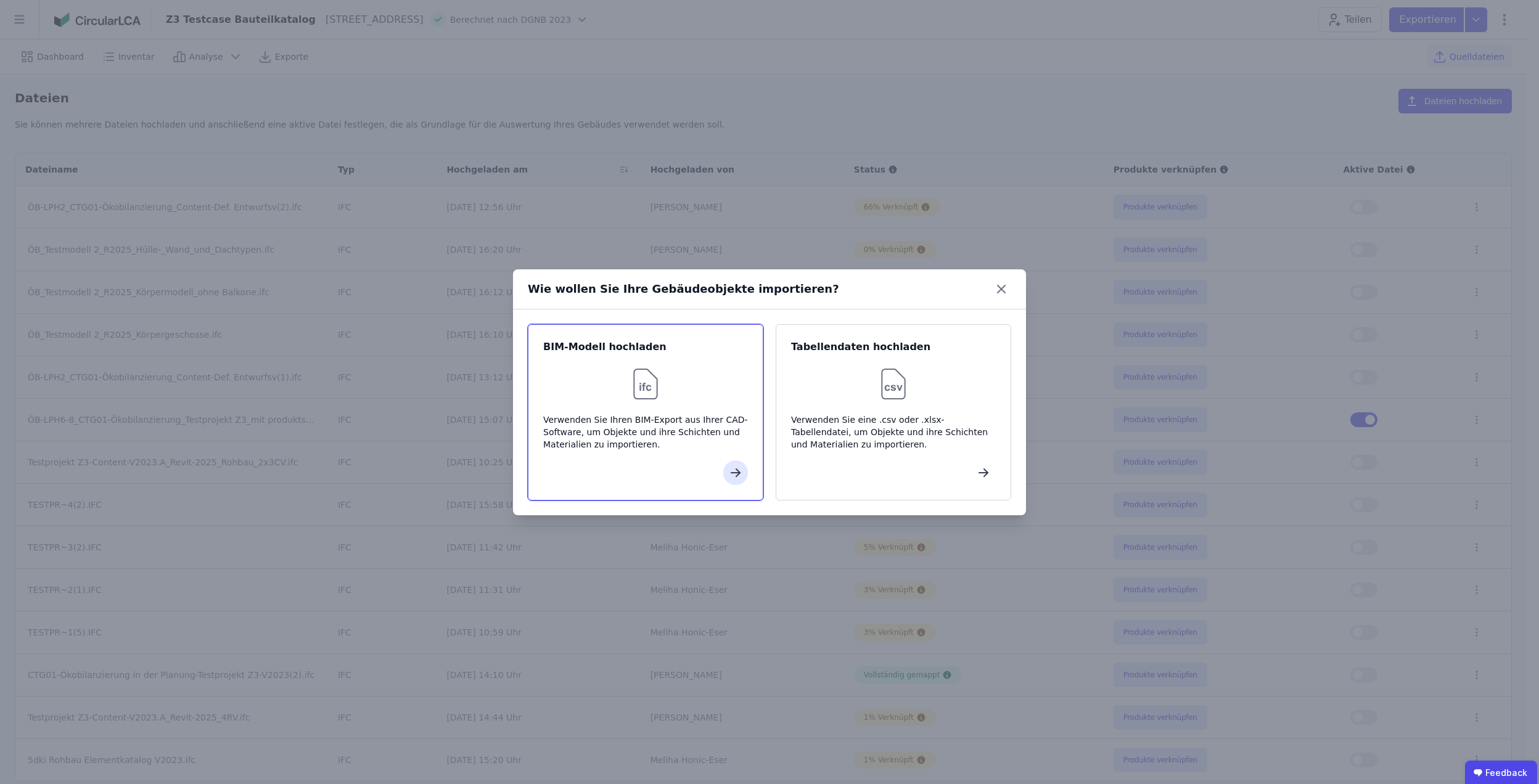
click at [654, 442] on div "Verwenden Sie Ihren BIM-Export aus Ihrer CAD-Software, um Objekte und ihre Schi…" at bounding box center [645, 433] width 205 height 37
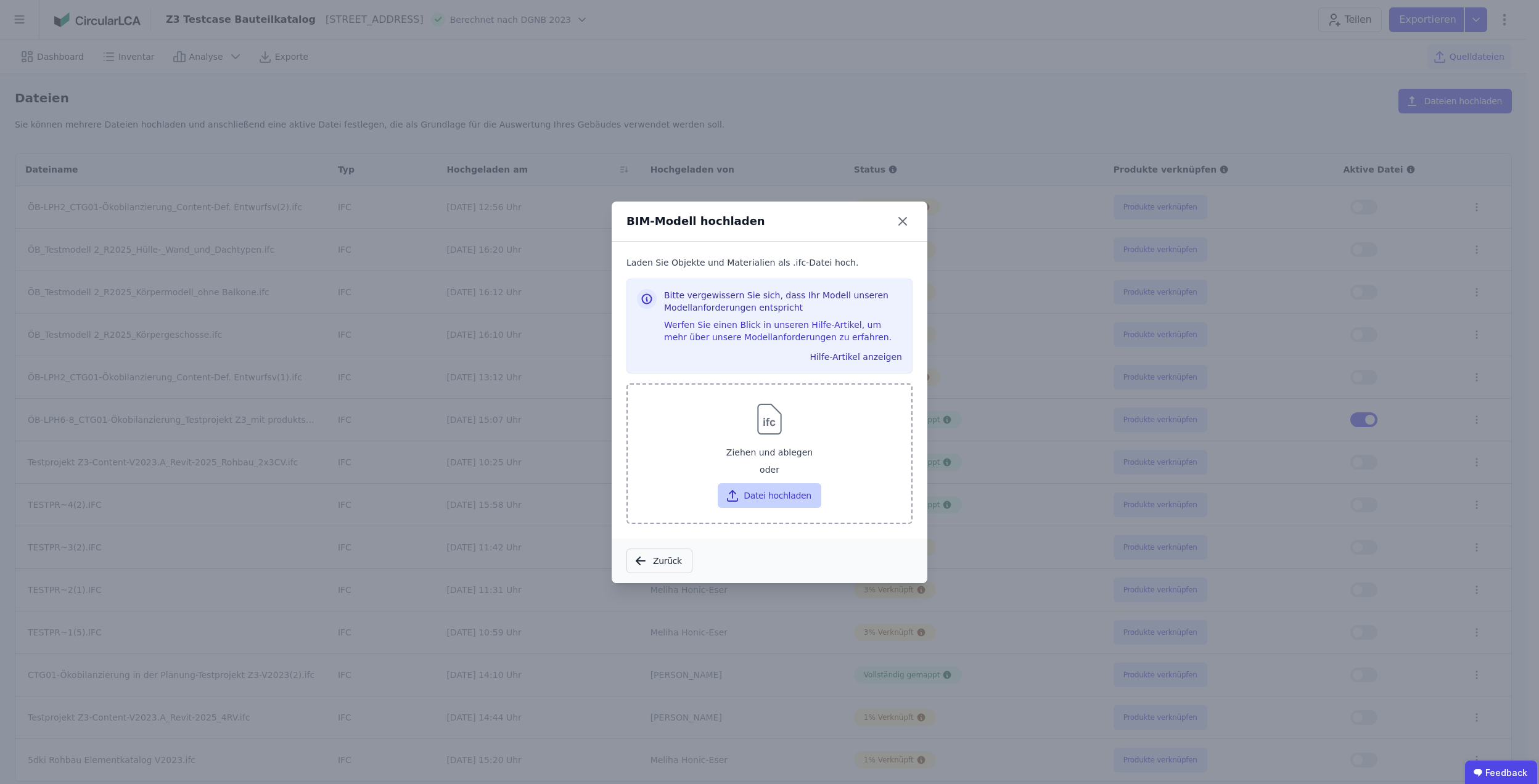
click at [756, 487] on button "Datei hochladen" at bounding box center [769, 495] width 103 height 24
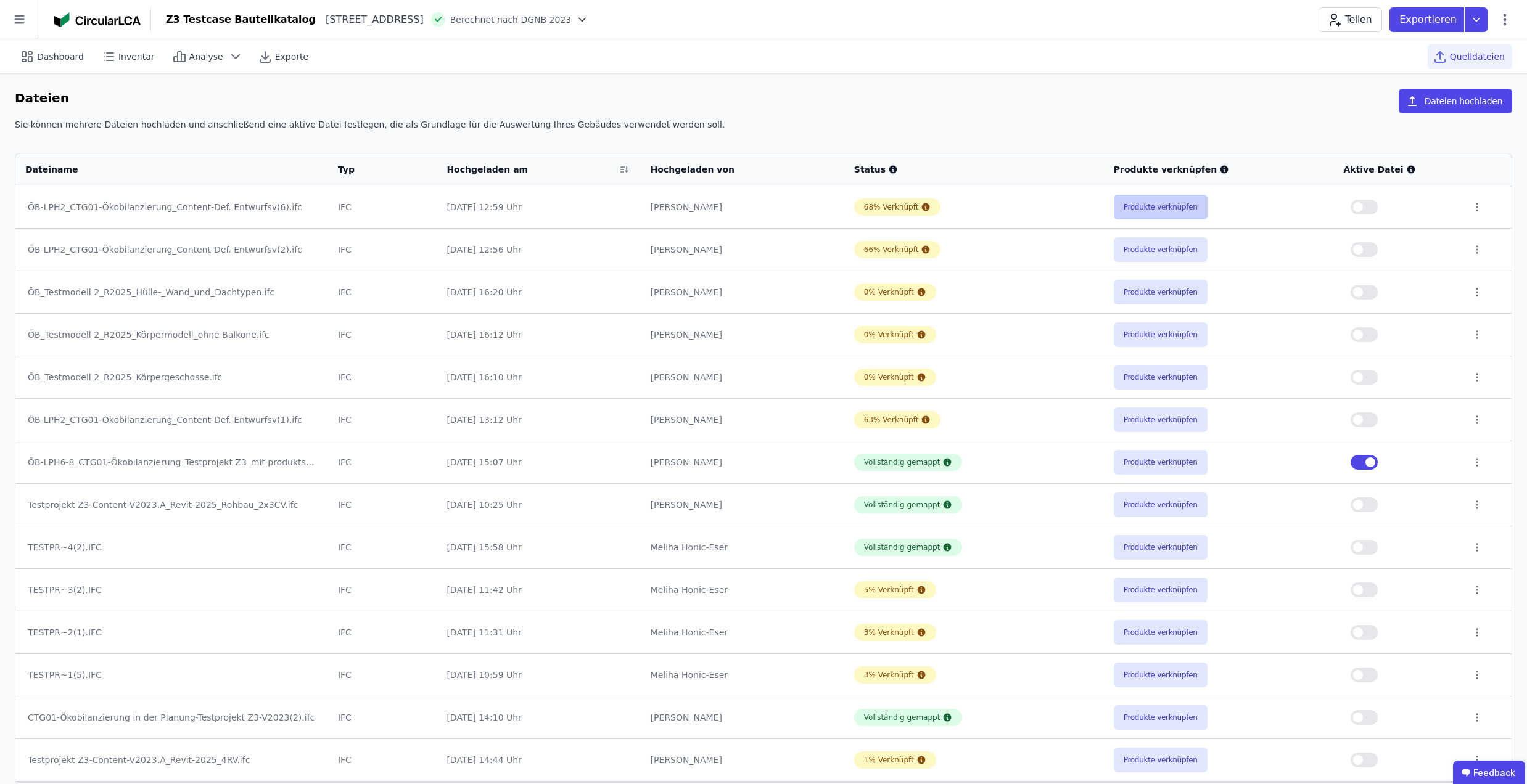
click at [1126, 209] on button "Produkte verknüpfen" at bounding box center [1161, 207] width 94 height 24
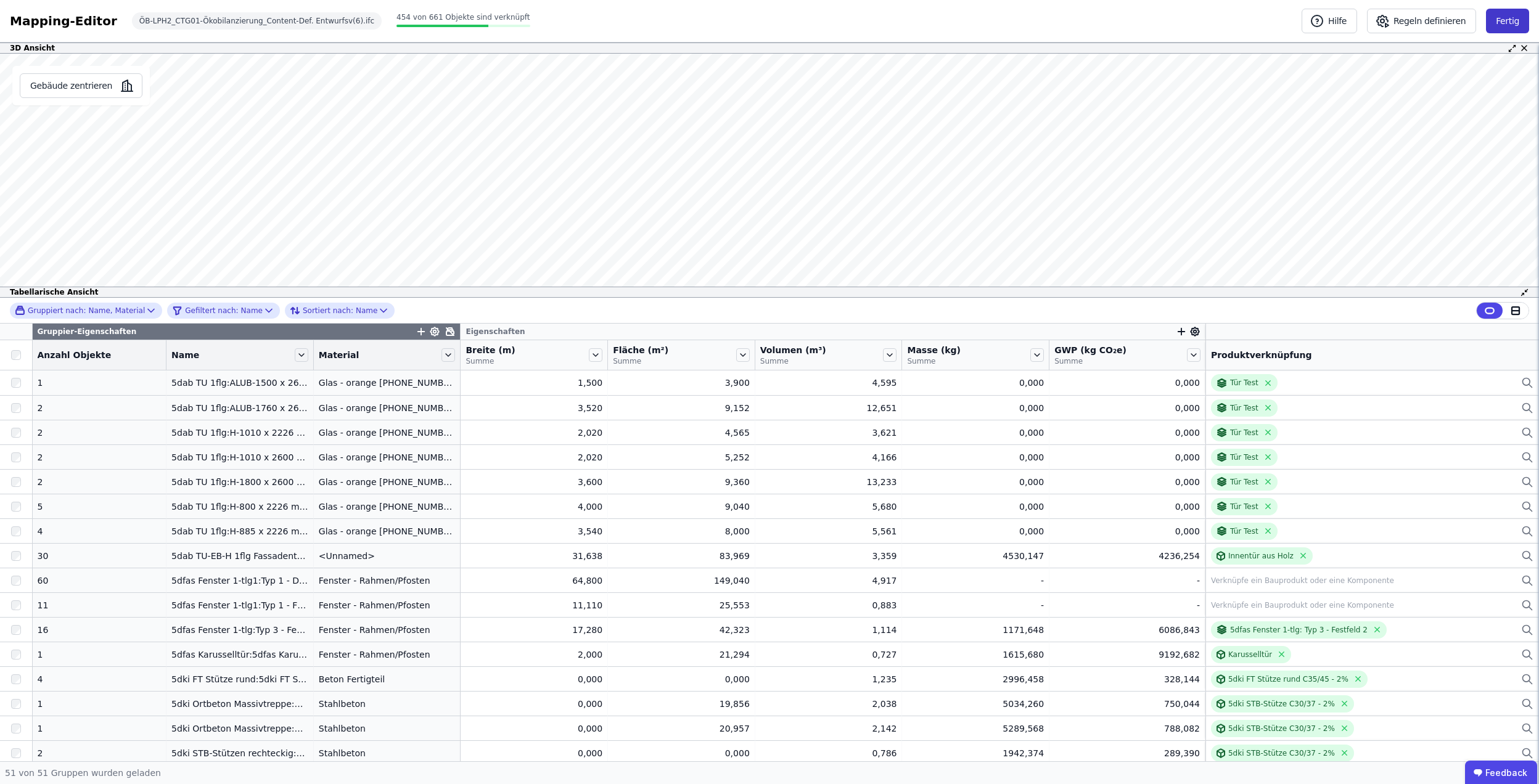
click at [1504, 20] on button "Fertig" at bounding box center [1508, 21] width 43 height 24
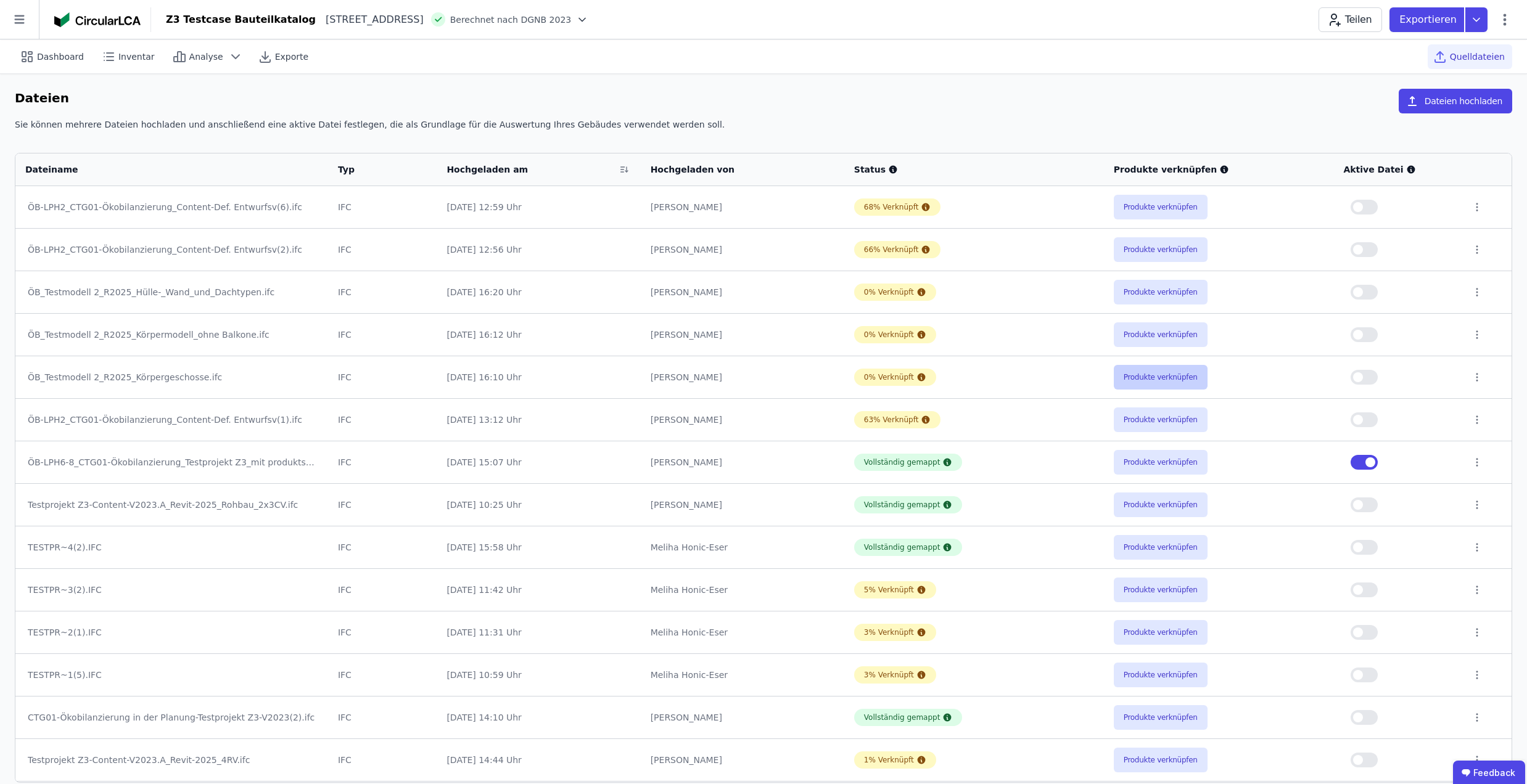
click at [1125, 388] on button "Produkte verknüpfen" at bounding box center [1161, 377] width 94 height 24
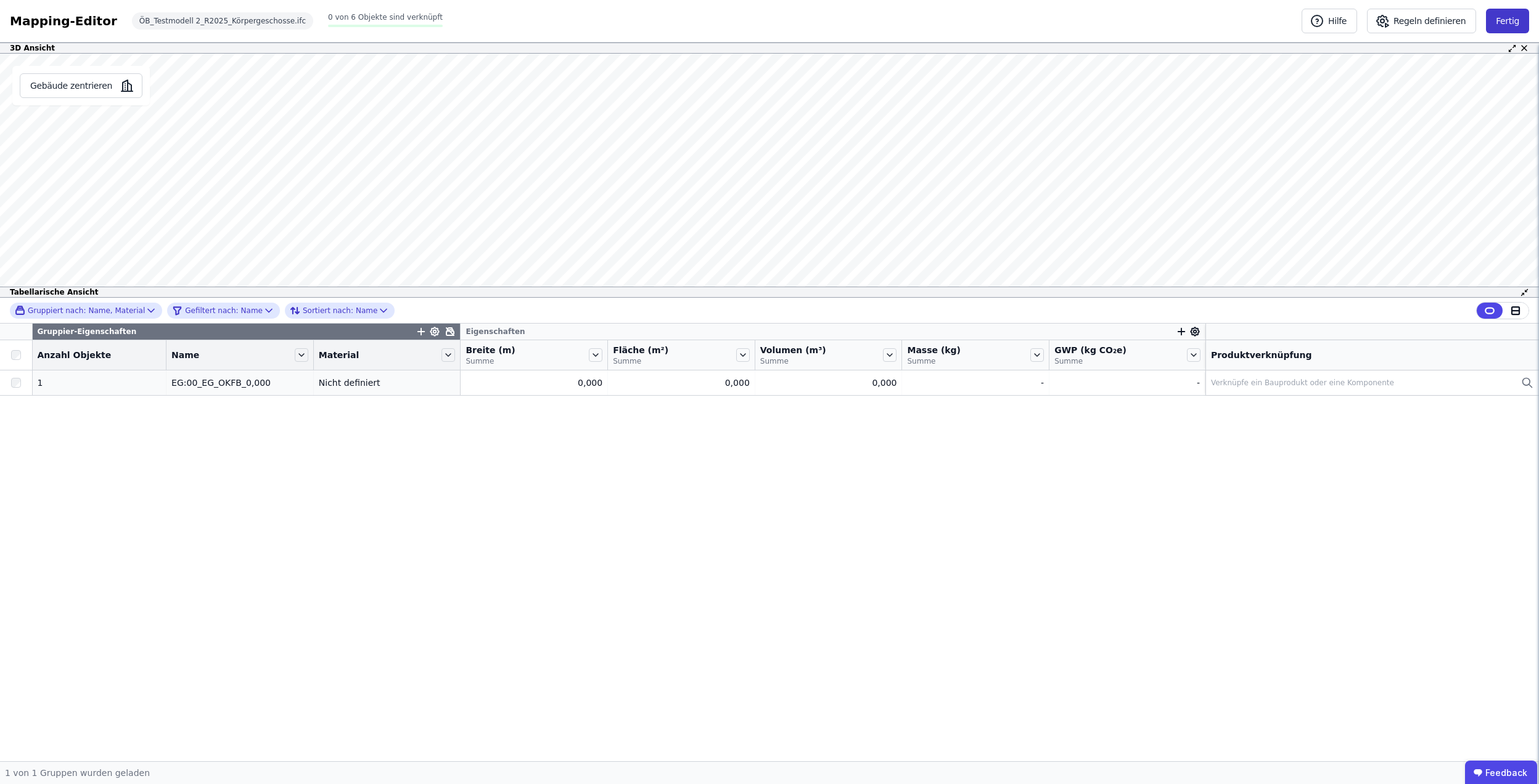
click at [1520, 23] on button "Fertig" at bounding box center [1508, 21] width 43 height 24
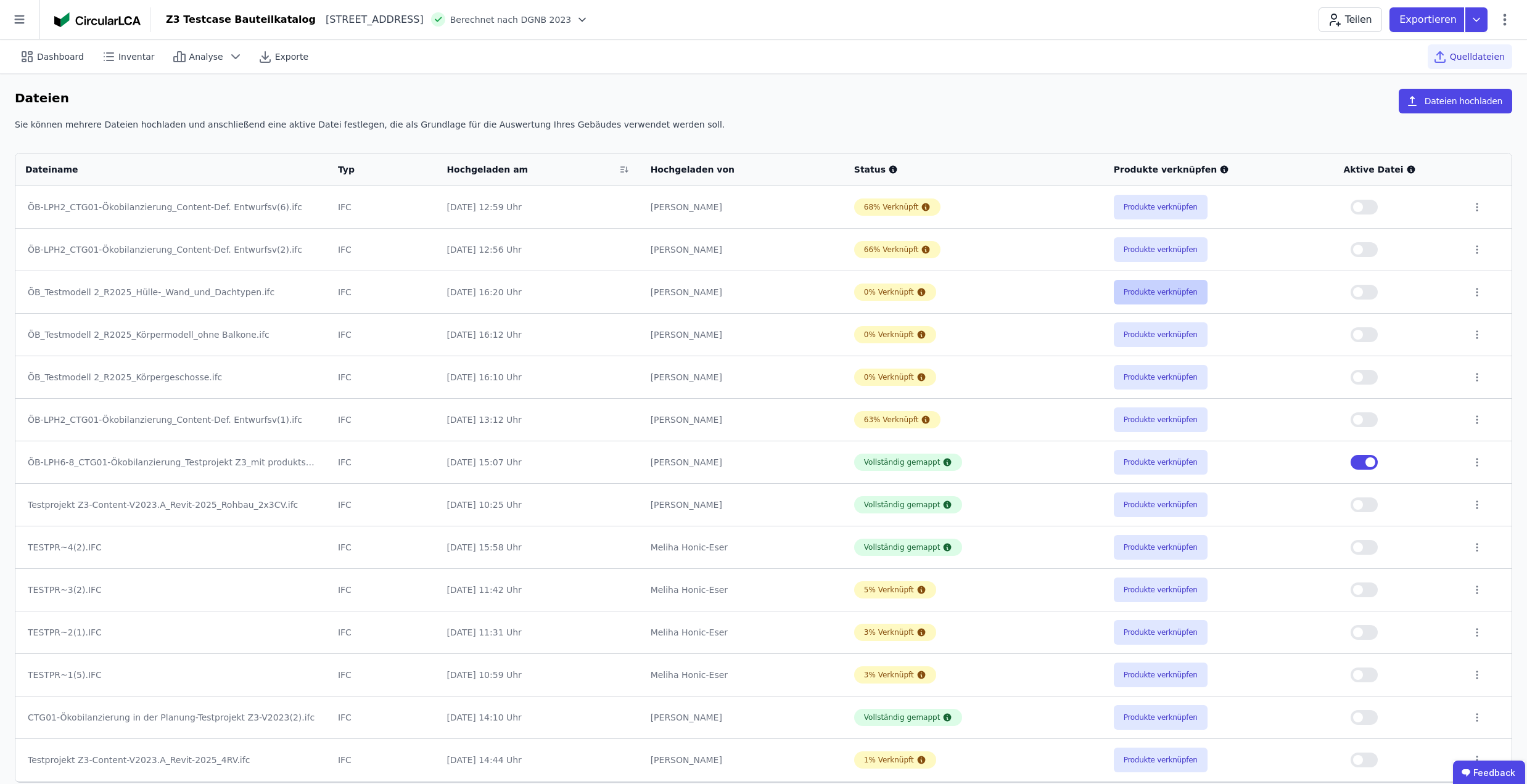
click at [1157, 291] on button "Produkte verknüpfen" at bounding box center [1161, 292] width 94 height 24
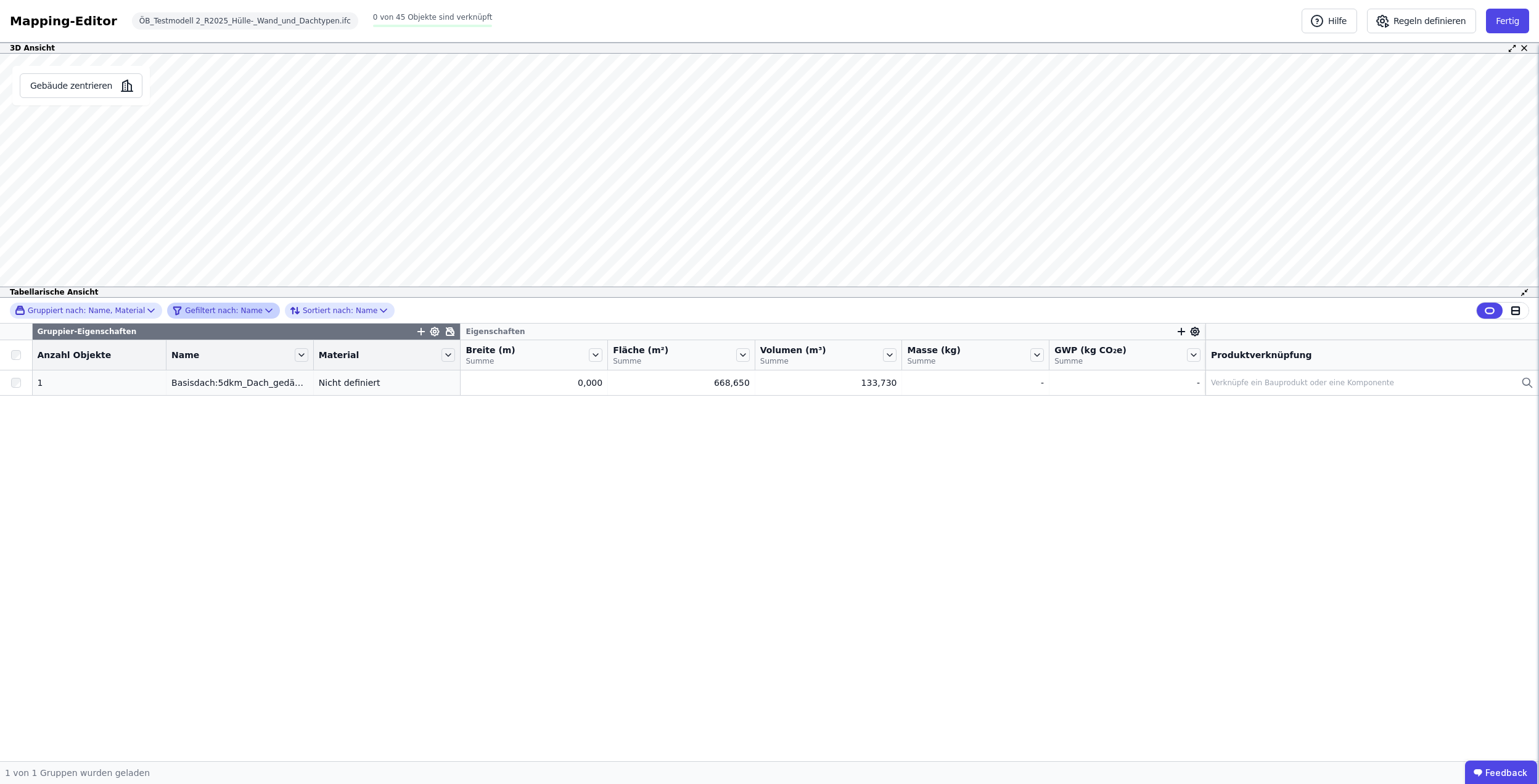
click at [265, 309] on icon at bounding box center [268, 310] width 6 height 3
select select "********"
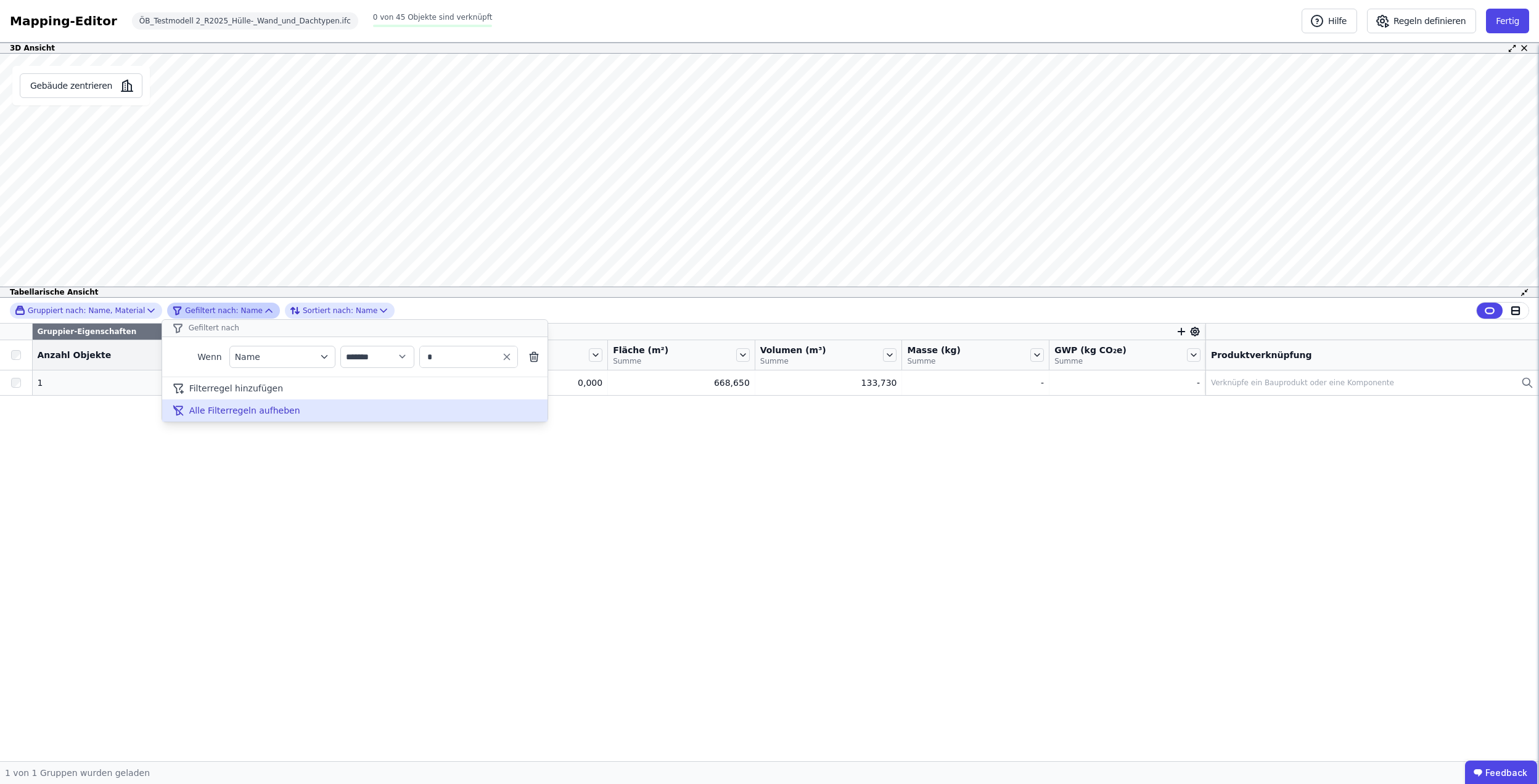
click at [293, 416] on div "Alle Filterregeln aufheben" at bounding box center [355, 410] width 386 height 23
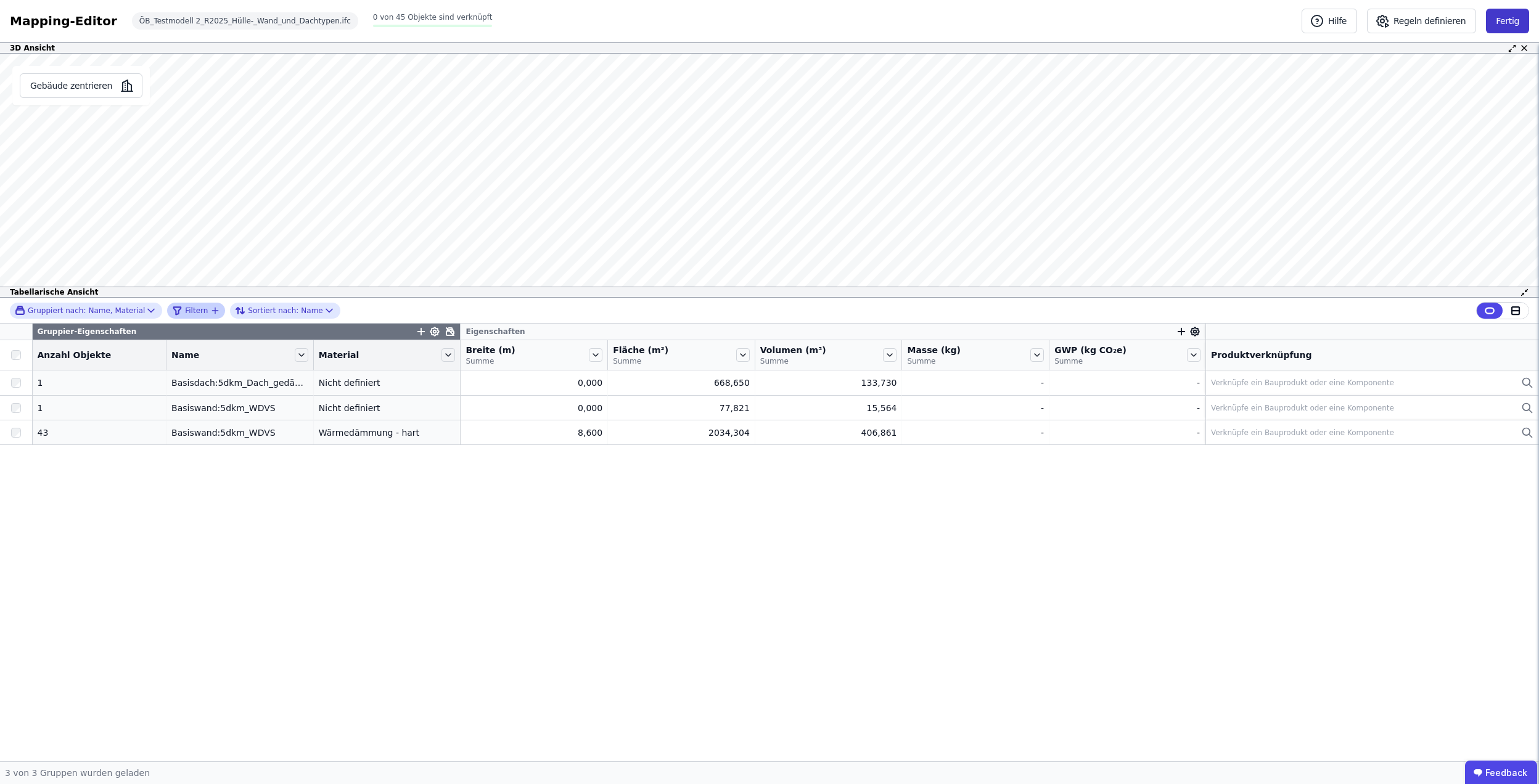
click at [1520, 23] on button "Fertig" at bounding box center [1508, 21] width 43 height 24
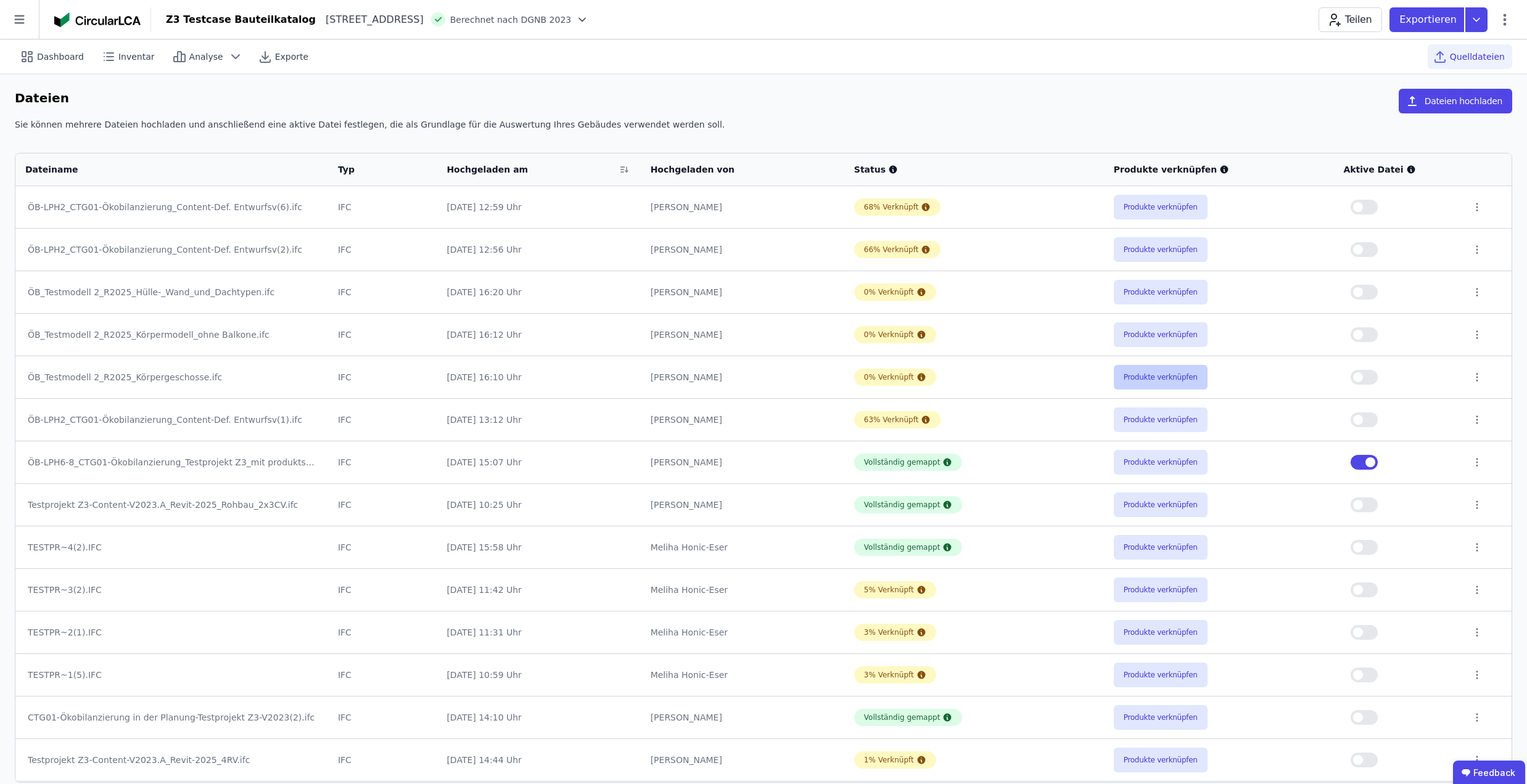
click at [1167, 381] on button "Produkte verknüpfen" at bounding box center [1161, 377] width 94 height 24
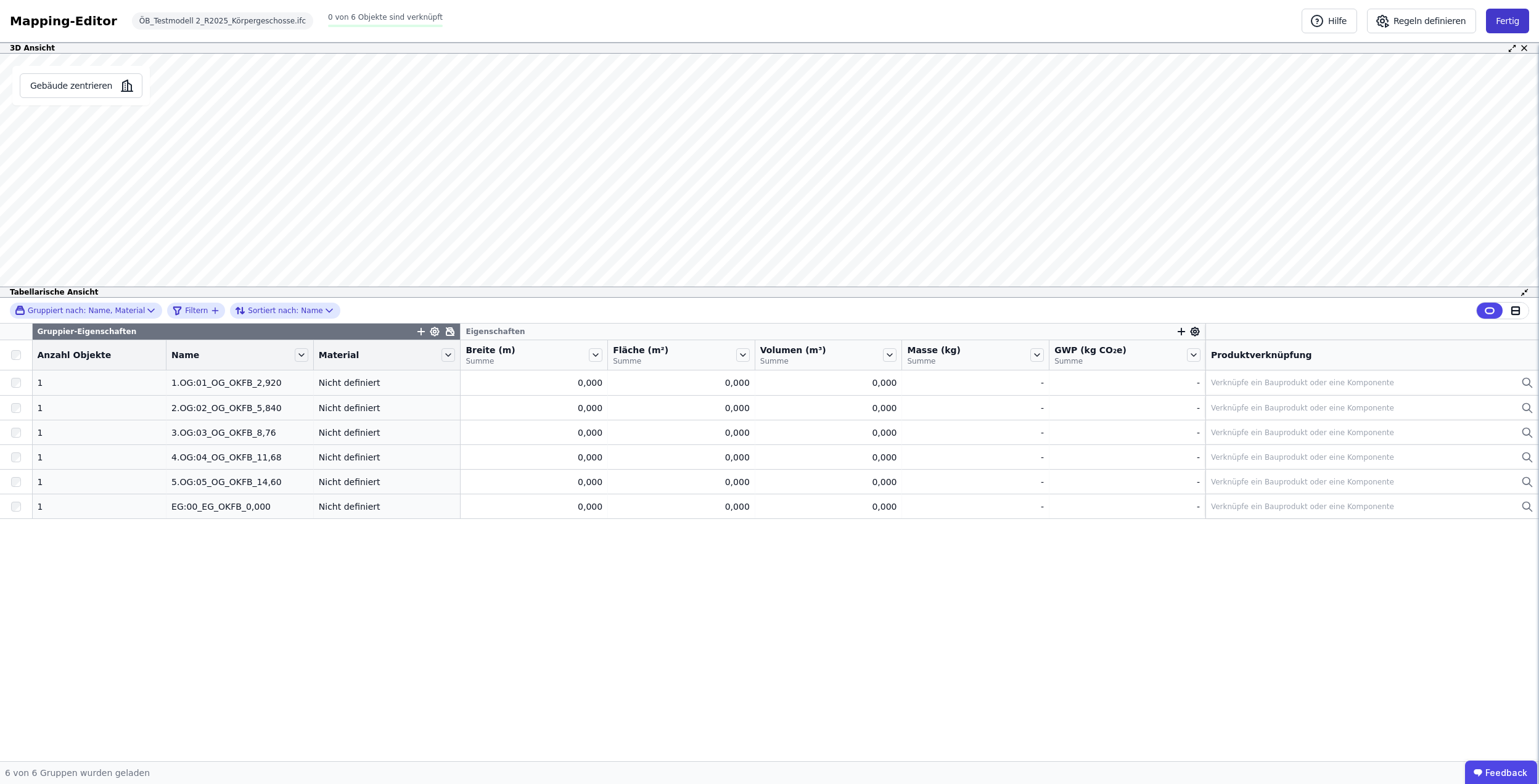
click at [1501, 21] on button "Fertig" at bounding box center [1508, 21] width 43 height 24
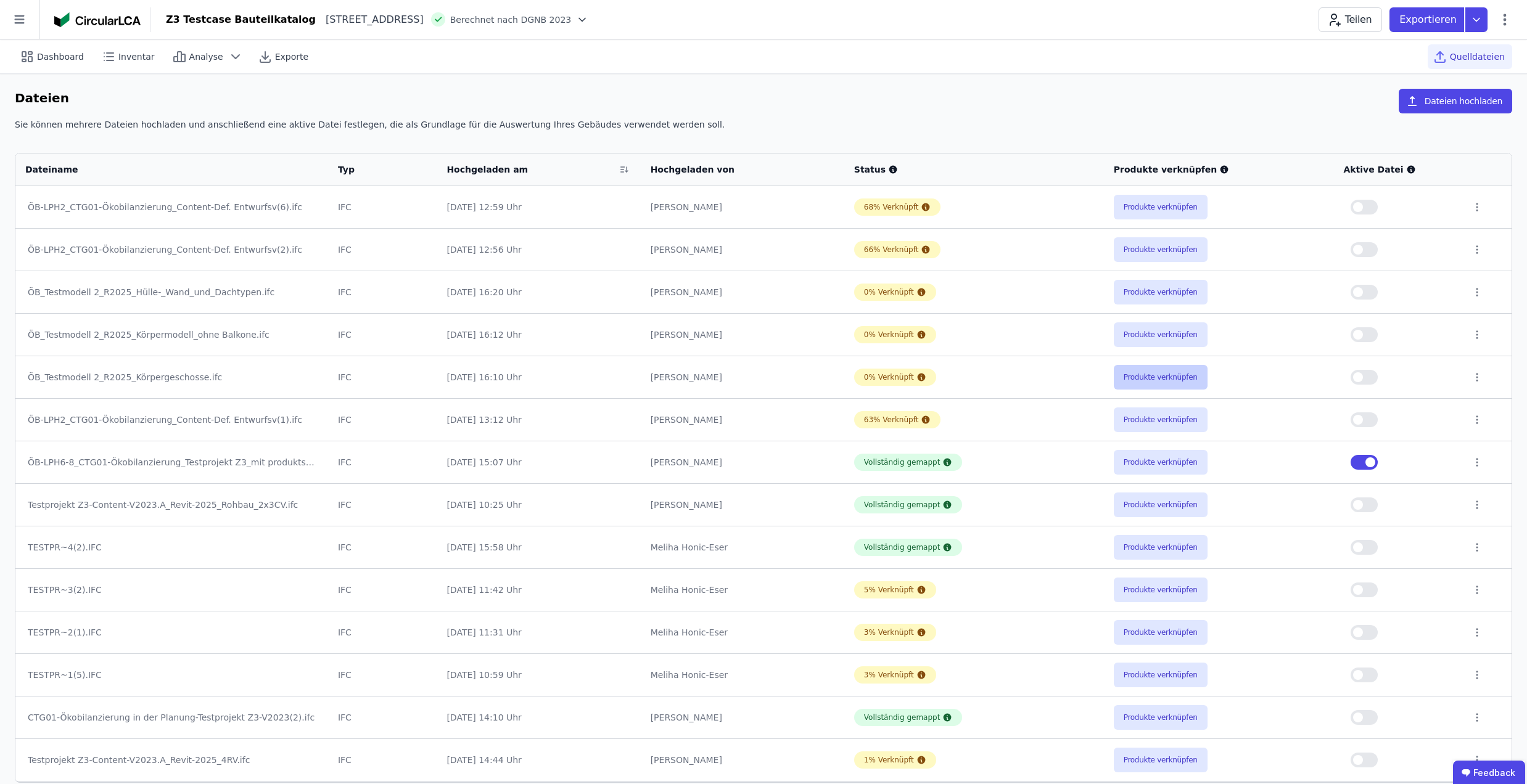
click at [1142, 383] on button "Produkte verknüpfen" at bounding box center [1161, 377] width 94 height 24
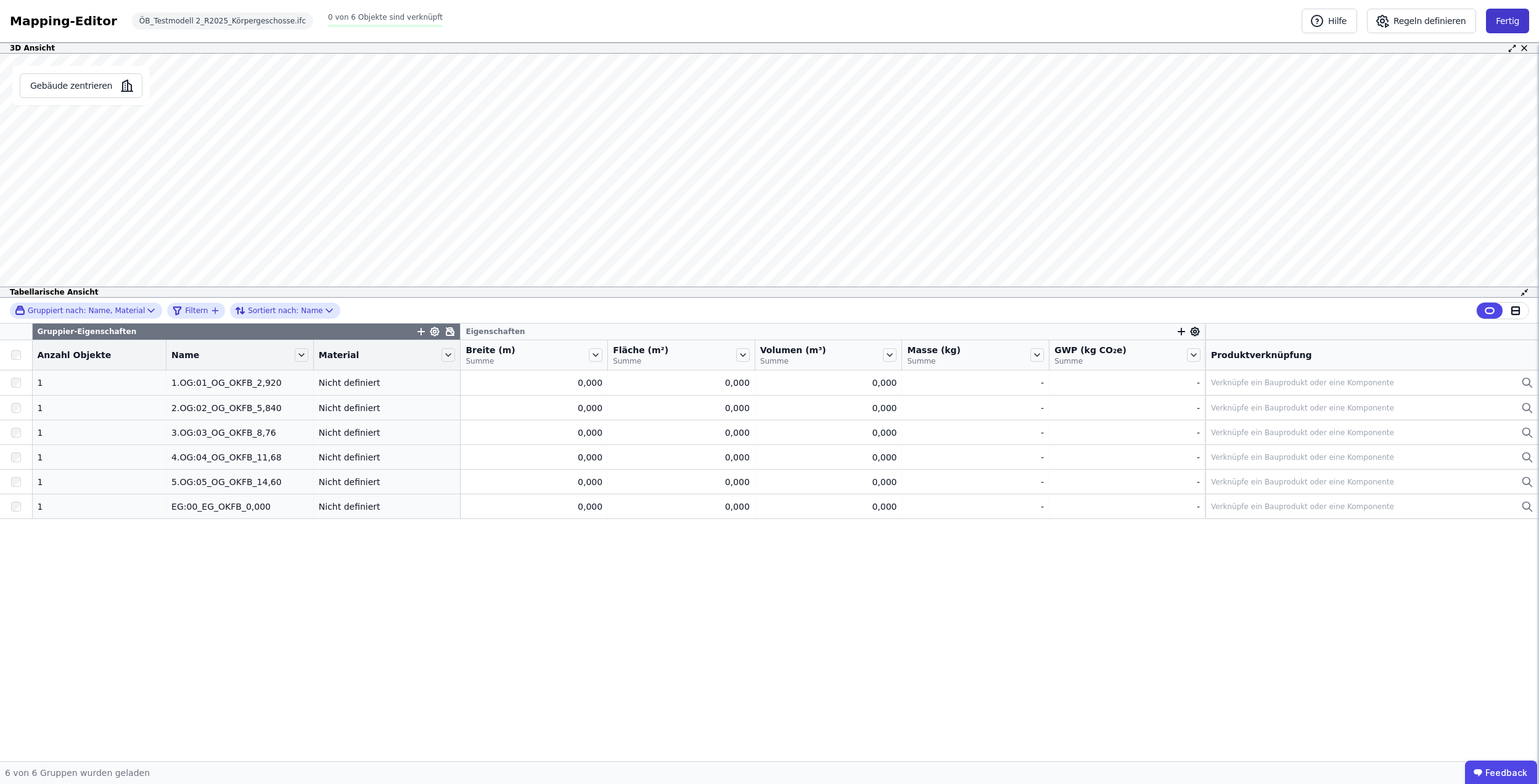
click at [1497, 23] on button "Fertig" at bounding box center [1508, 21] width 43 height 24
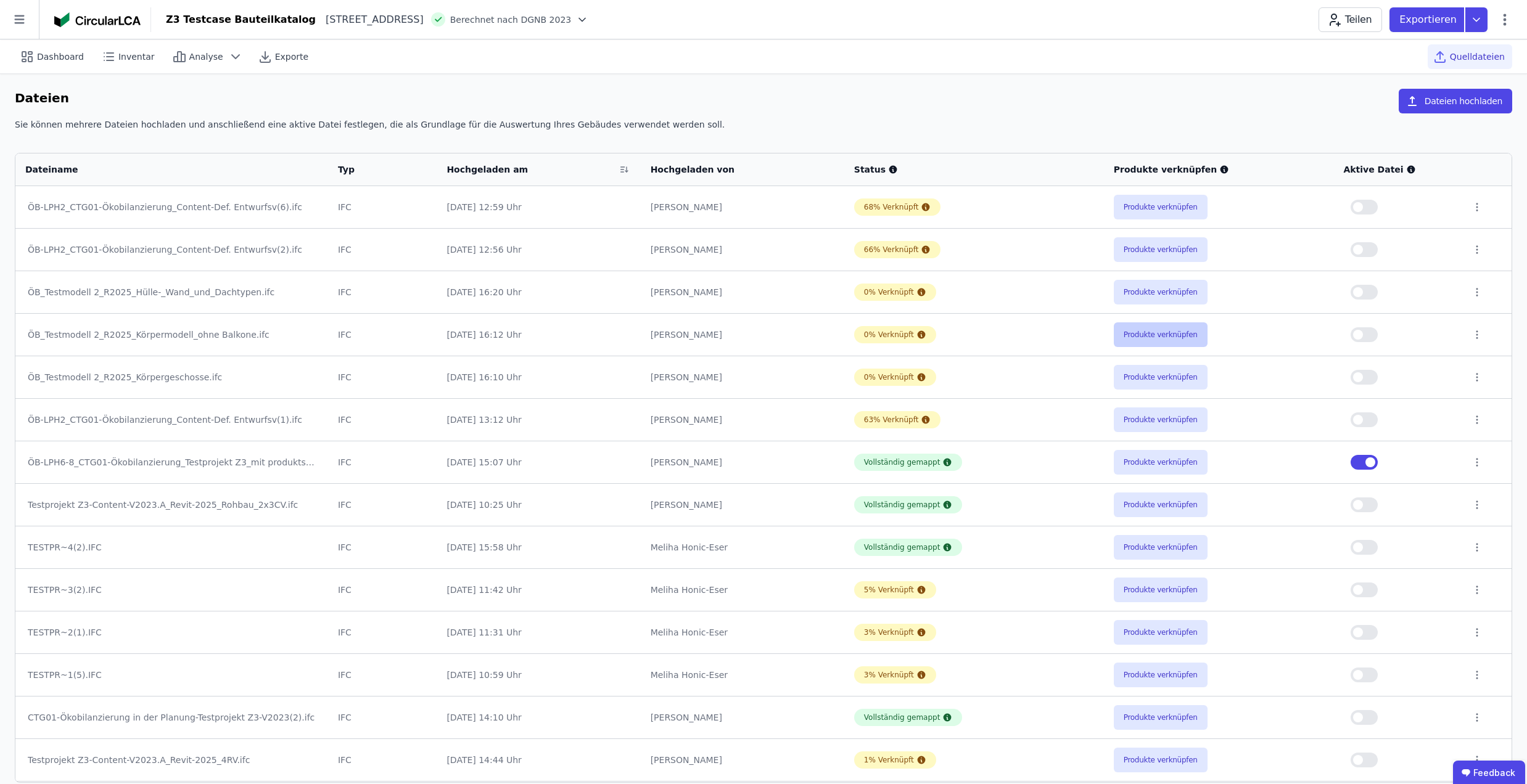
click at [1142, 333] on button "Produkte verknüpfen" at bounding box center [1161, 334] width 94 height 24
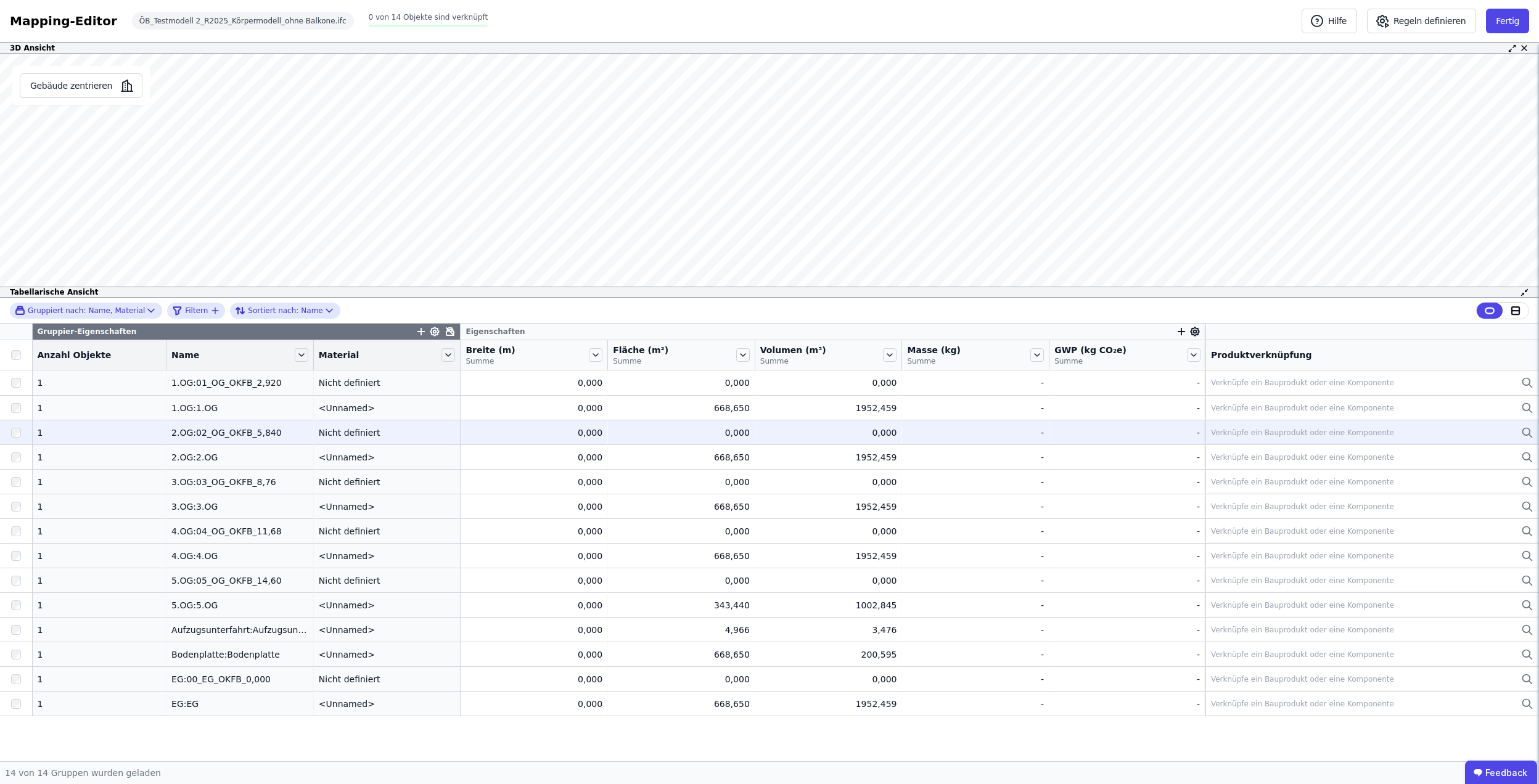
click at [366, 433] on div "Nicht definiert" at bounding box center [388, 433] width 137 height 13
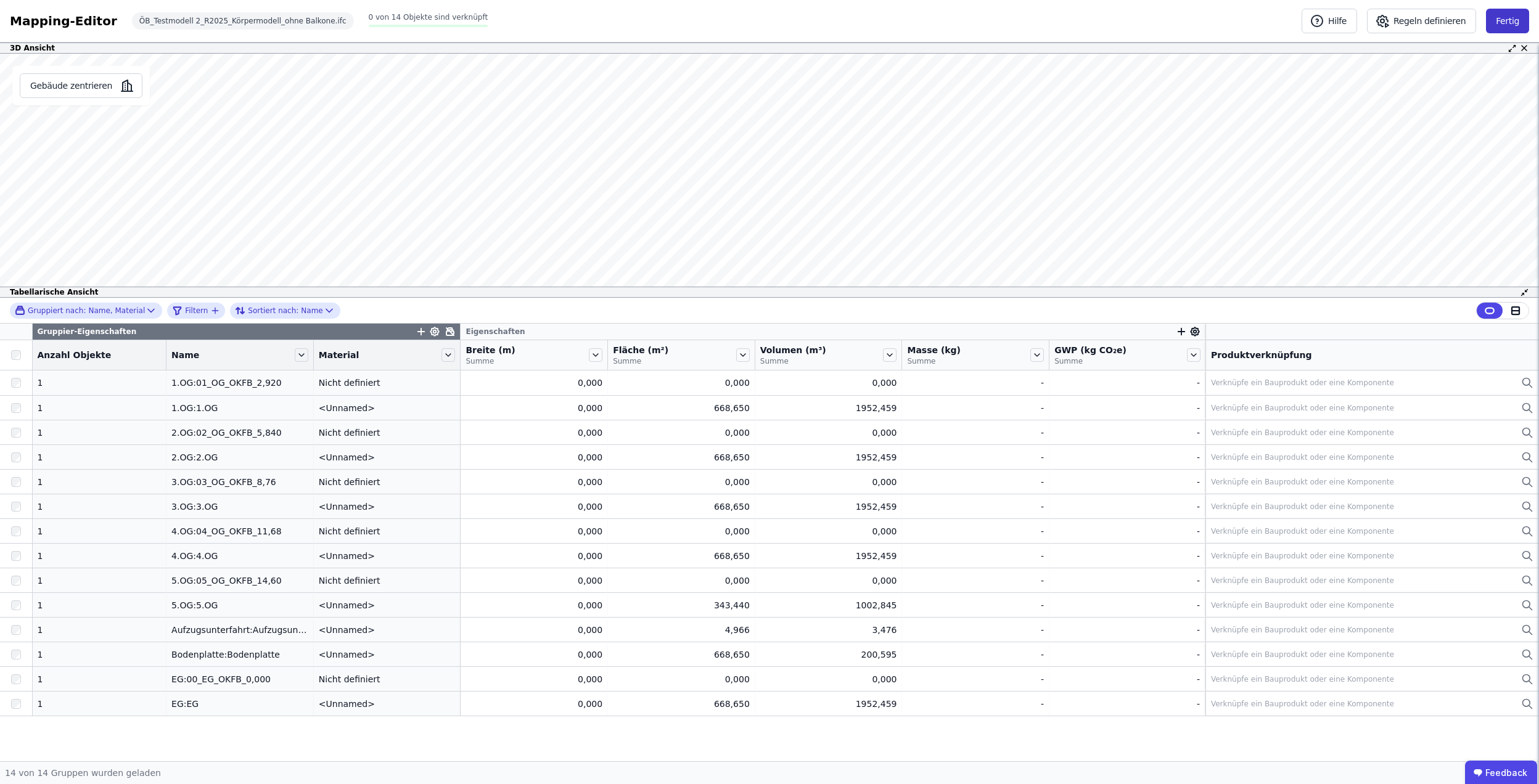
click at [1500, 24] on button "Fertig" at bounding box center [1508, 21] width 43 height 24
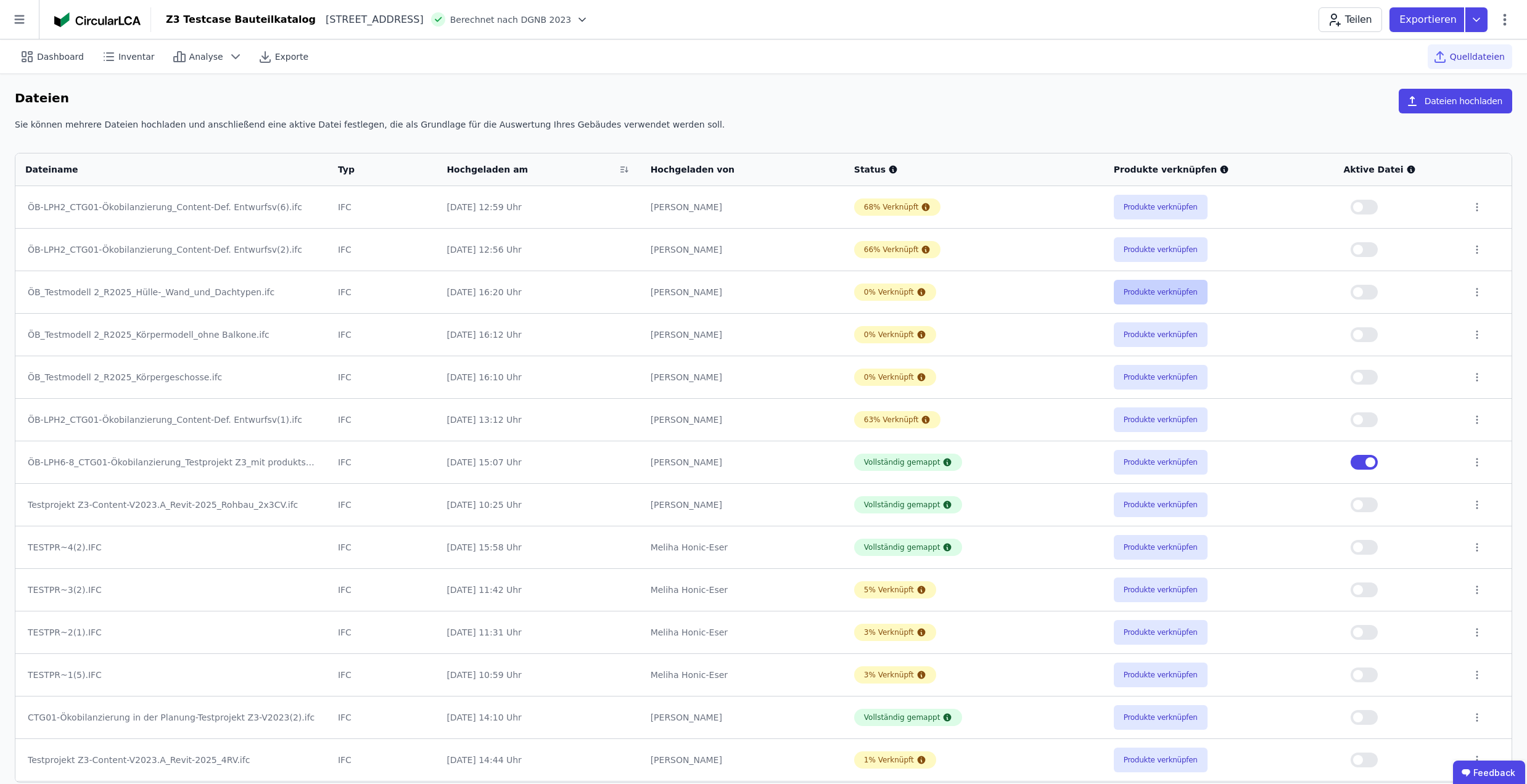
click at [1144, 294] on button "Produkte verknüpfen" at bounding box center [1161, 292] width 94 height 24
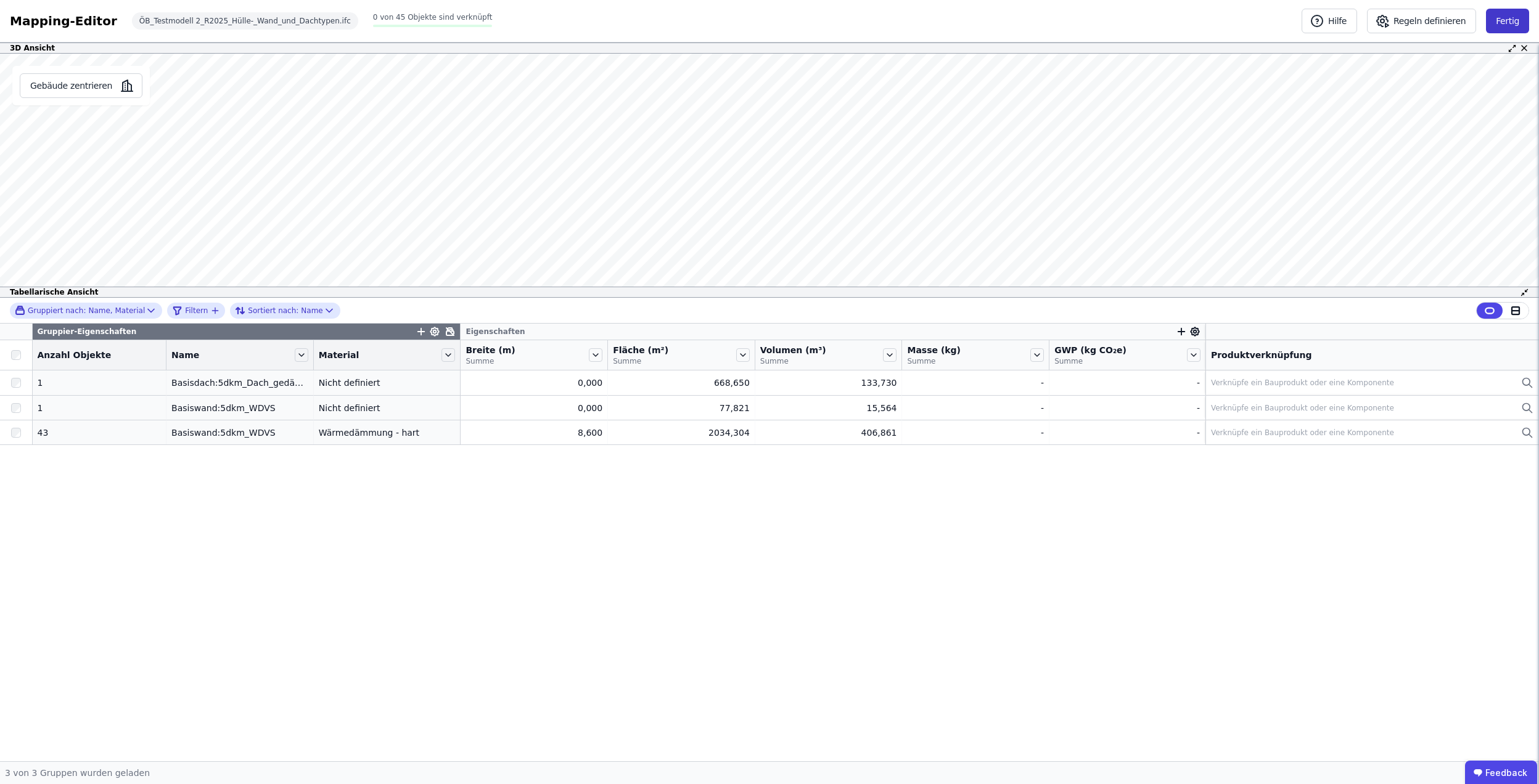
click at [1500, 23] on button "Fertig" at bounding box center [1508, 21] width 43 height 24
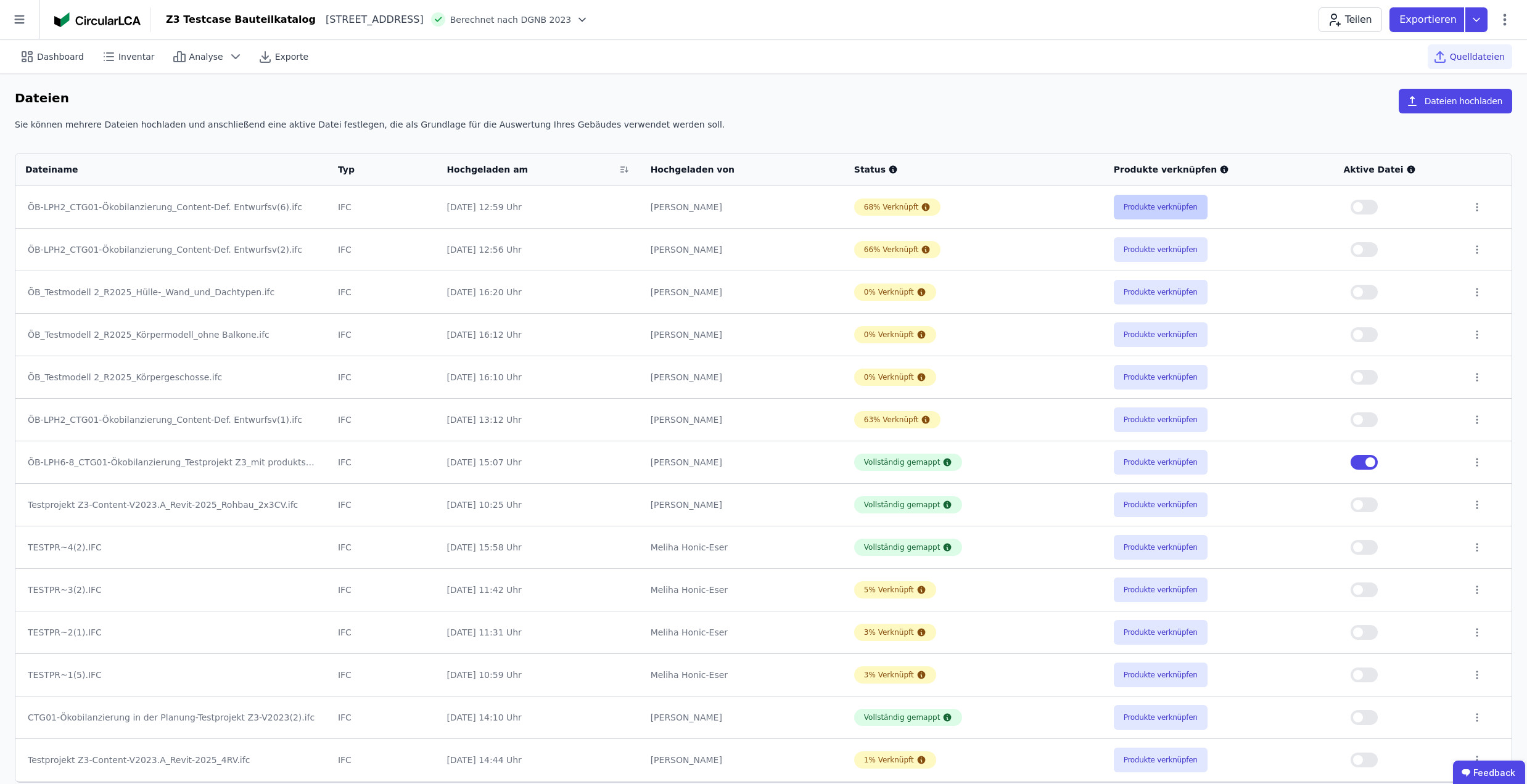
click at [1155, 206] on button "Produkte verknüpfen" at bounding box center [1161, 207] width 94 height 24
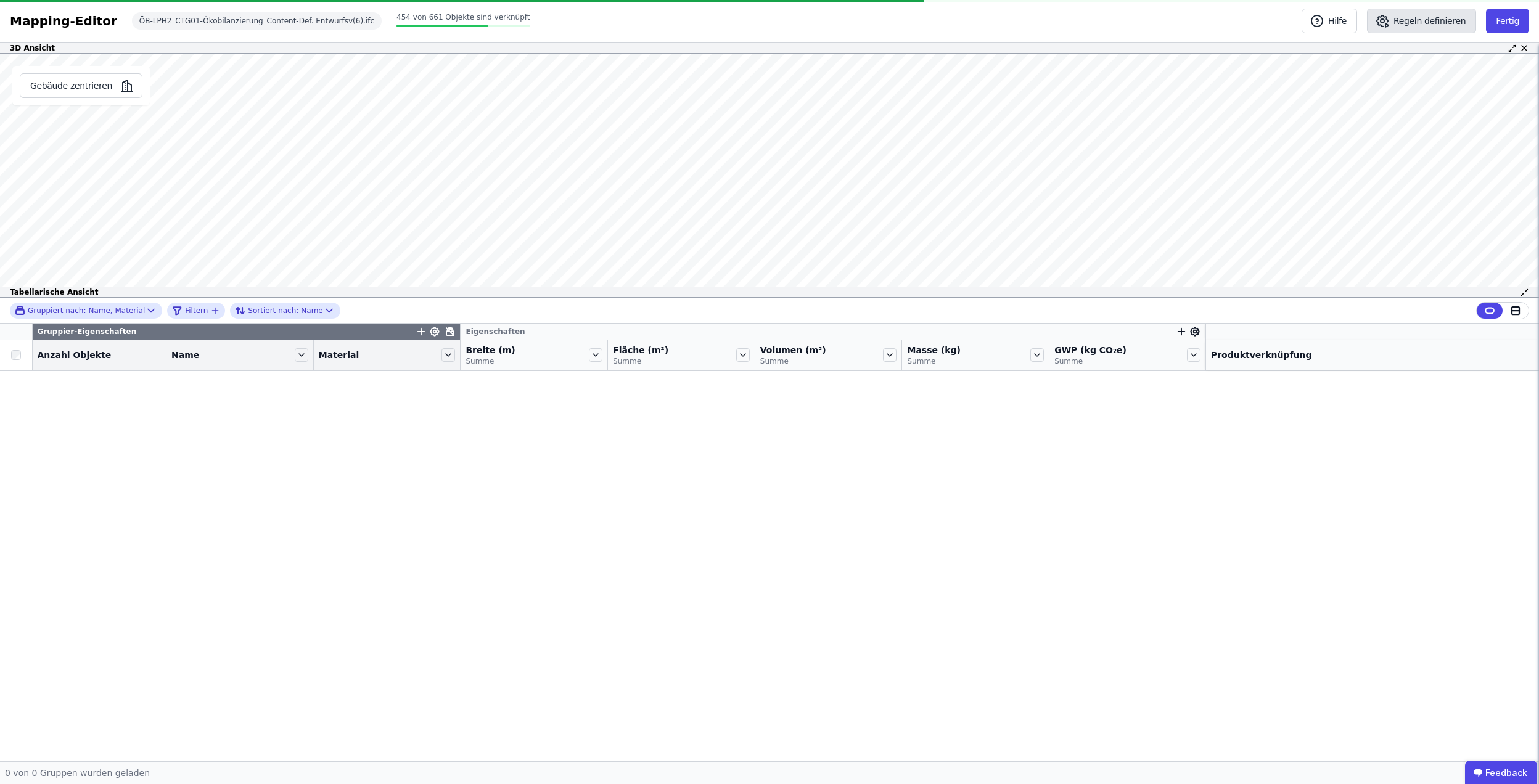
click at [1423, 24] on button "Regeln definieren" at bounding box center [1421, 21] width 109 height 24
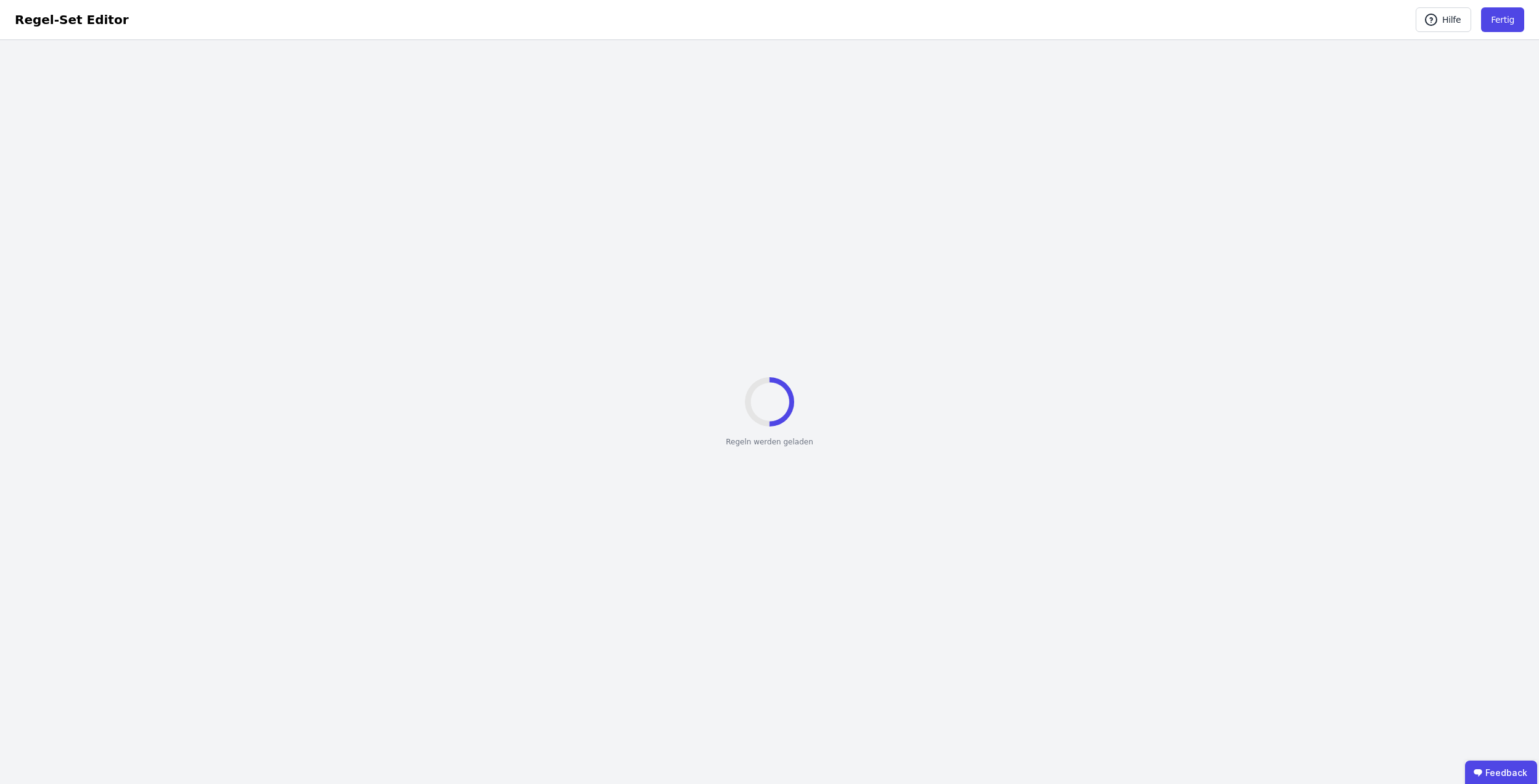
select select "**********"
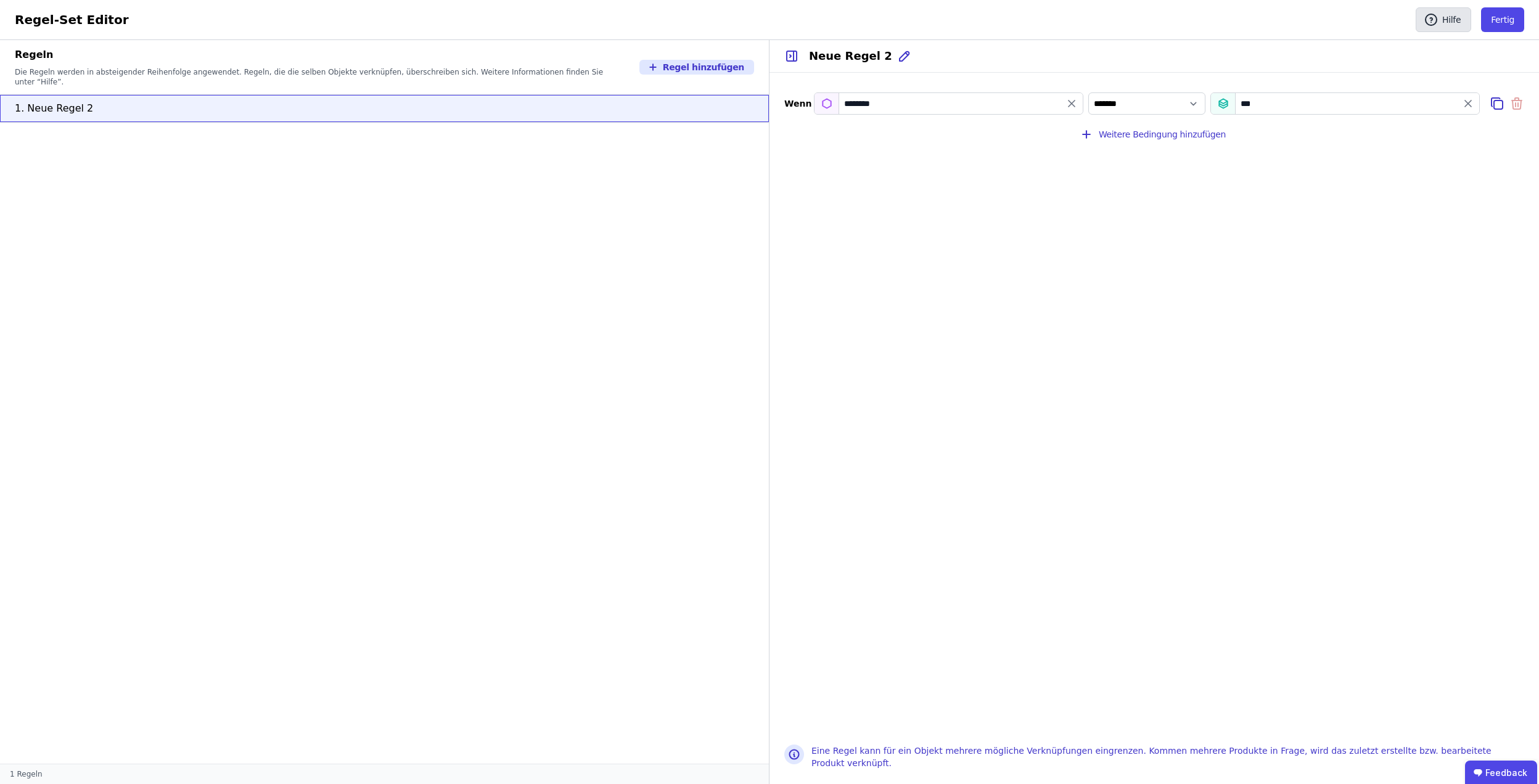
click at [1456, 16] on button "Hilfe" at bounding box center [1443, 20] width 56 height 24
